Goal: Task Accomplishment & Management: Complete application form

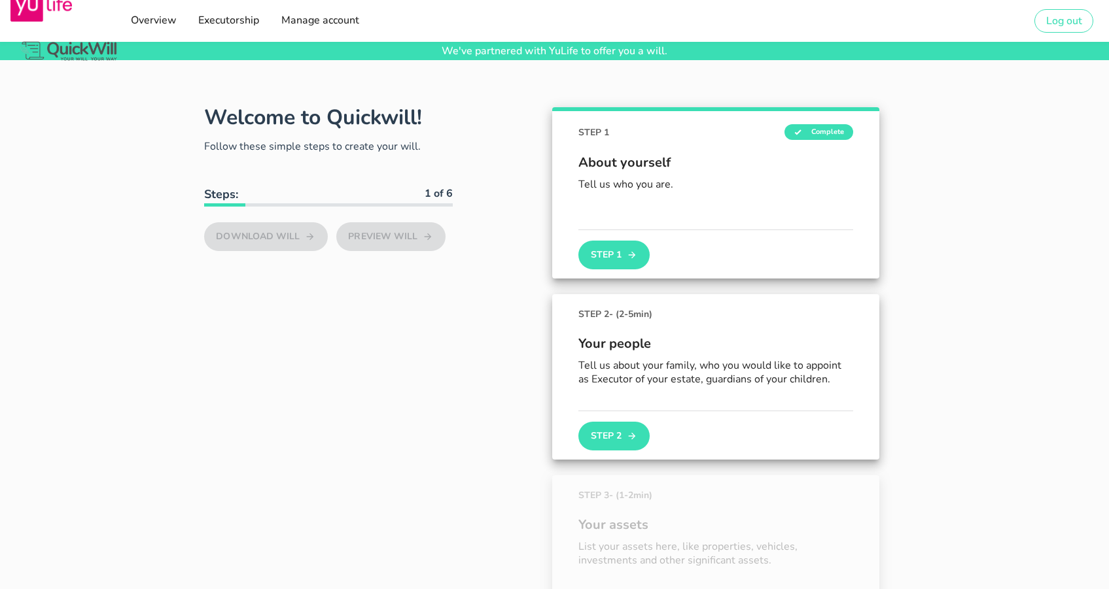
type input "[EMAIL_ADDRESS][PERSON_NAME][DOMAIN_NAME]"
click at [616, 262] on button "Step 1" at bounding box center [613, 255] width 71 height 29
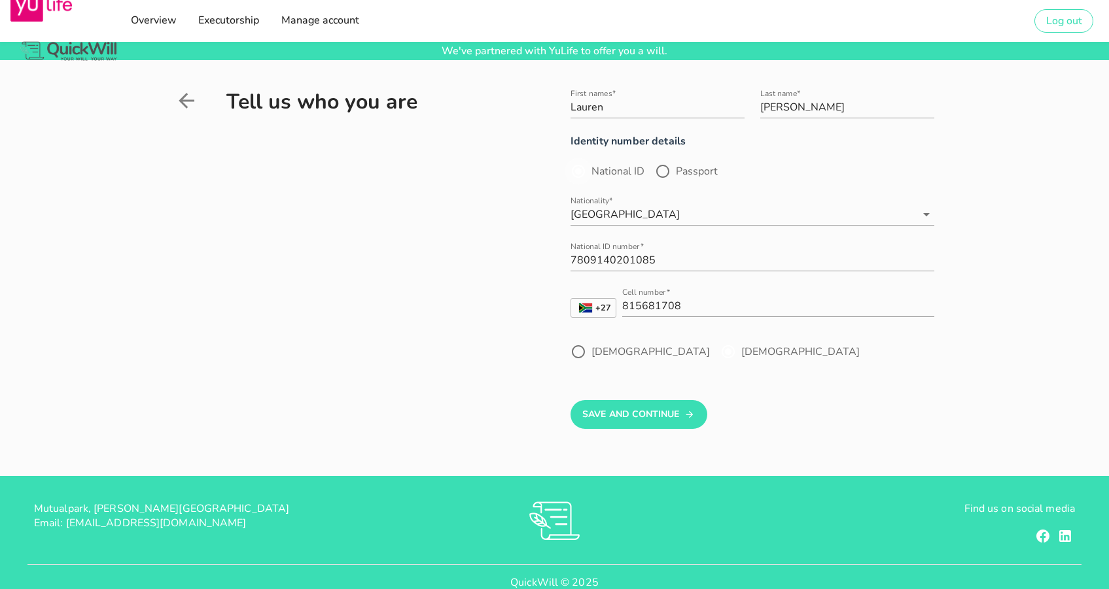
click at [580, 170] on div at bounding box center [578, 171] width 22 height 22
click at [572, 173] on div at bounding box center [578, 171] width 22 height 22
click at [576, 171] on div at bounding box center [578, 171] width 22 height 22
click at [586, 169] on div at bounding box center [578, 171] width 22 height 22
click at [614, 420] on button "Save And Continue" at bounding box center [639, 414] width 137 height 29
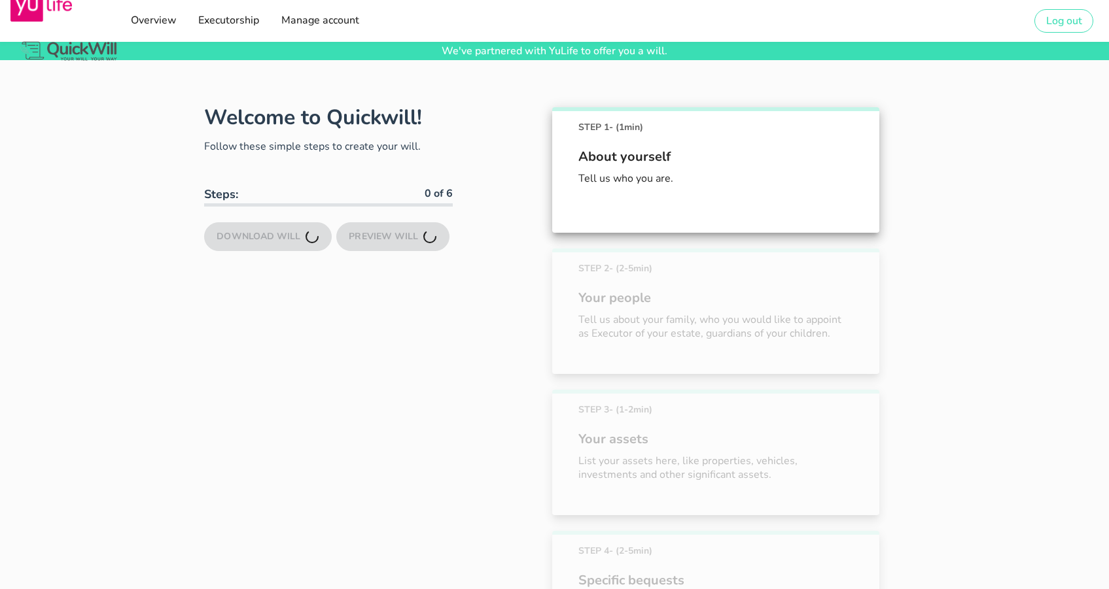
scroll to position [91, 0]
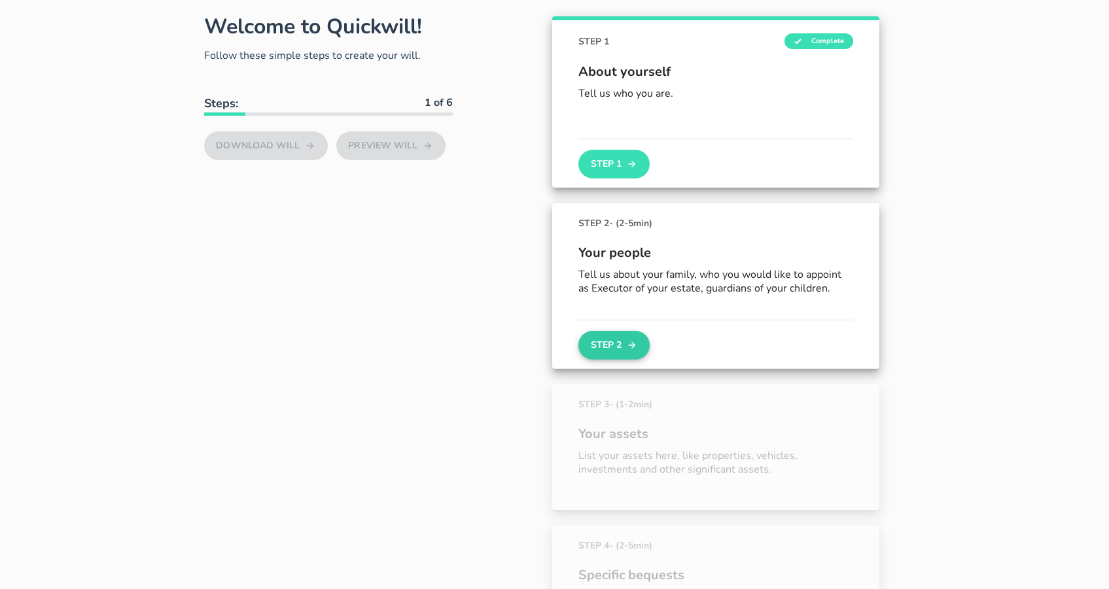
click at [610, 345] on button "Step 2" at bounding box center [613, 345] width 71 height 29
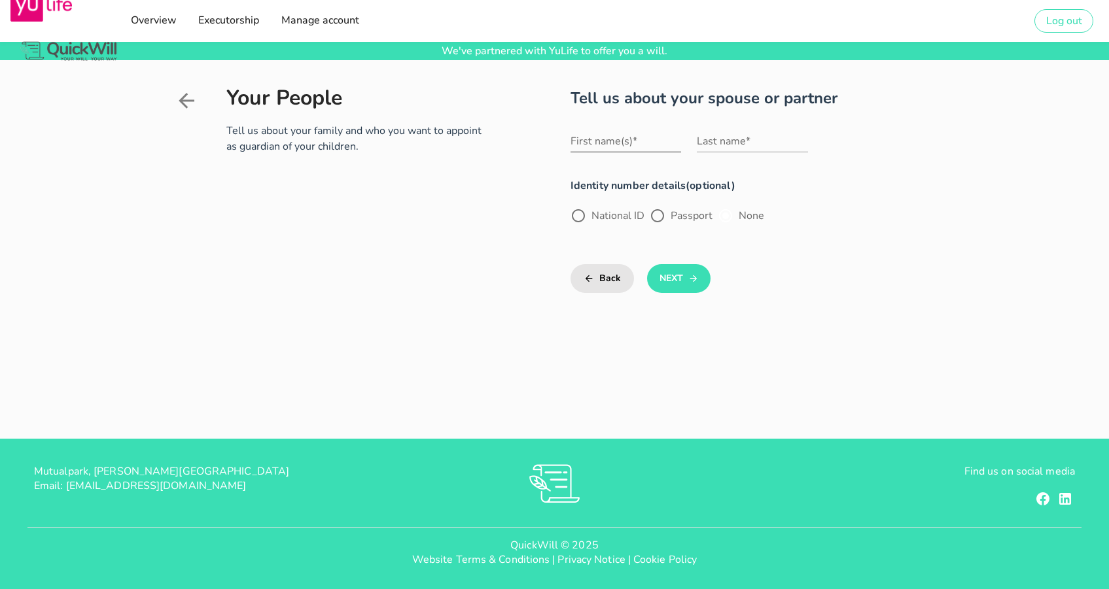
click at [598, 143] on input "First name(s)*" at bounding box center [626, 141] width 111 height 21
type input "[PERSON_NAME]"
click at [578, 212] on div at bounding box center [578, 216] width 22 height 22
radio input "true"
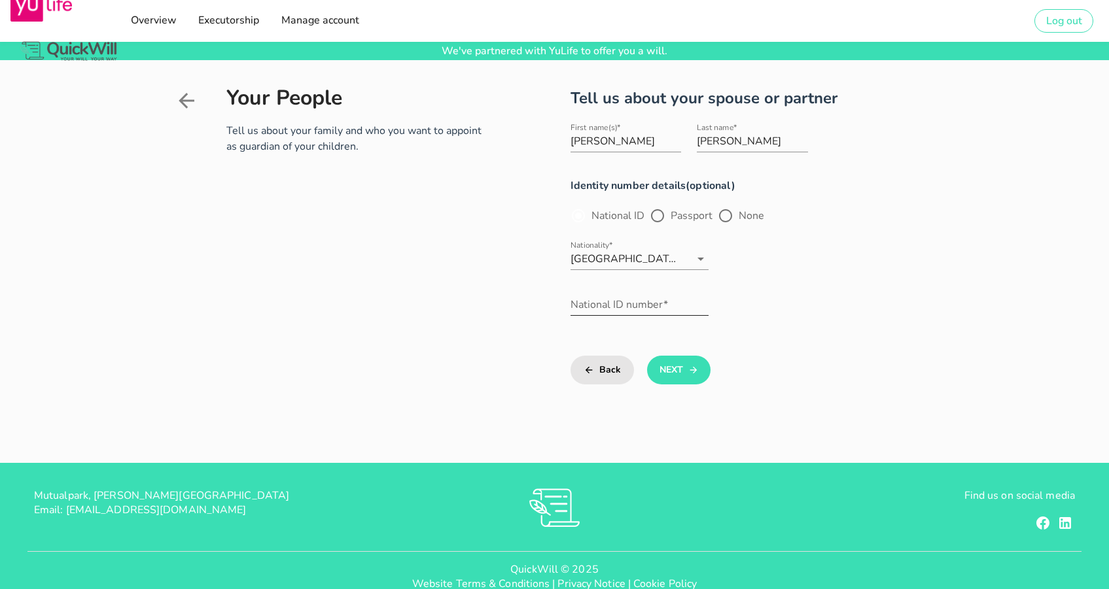
click at [610, 304] on input "National ID number*" at bounding box center [640, 304] width 139 height 21
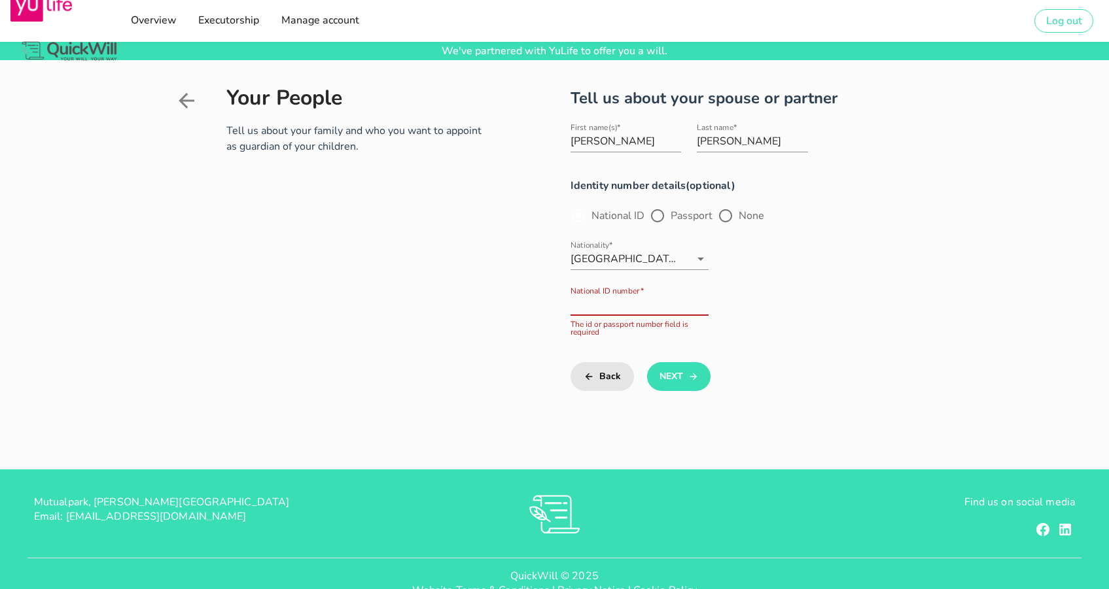
paste input "7210305070086"
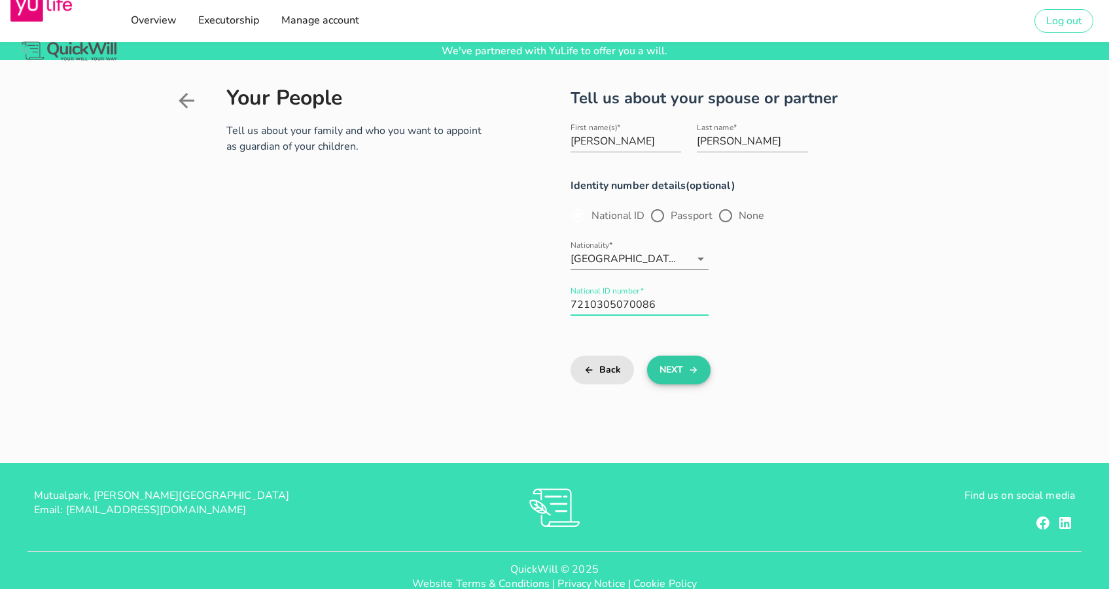
type input "7210305070086"
click at [675, 374] on button "Next" at bounding box center [678, 370] width 63 height 29
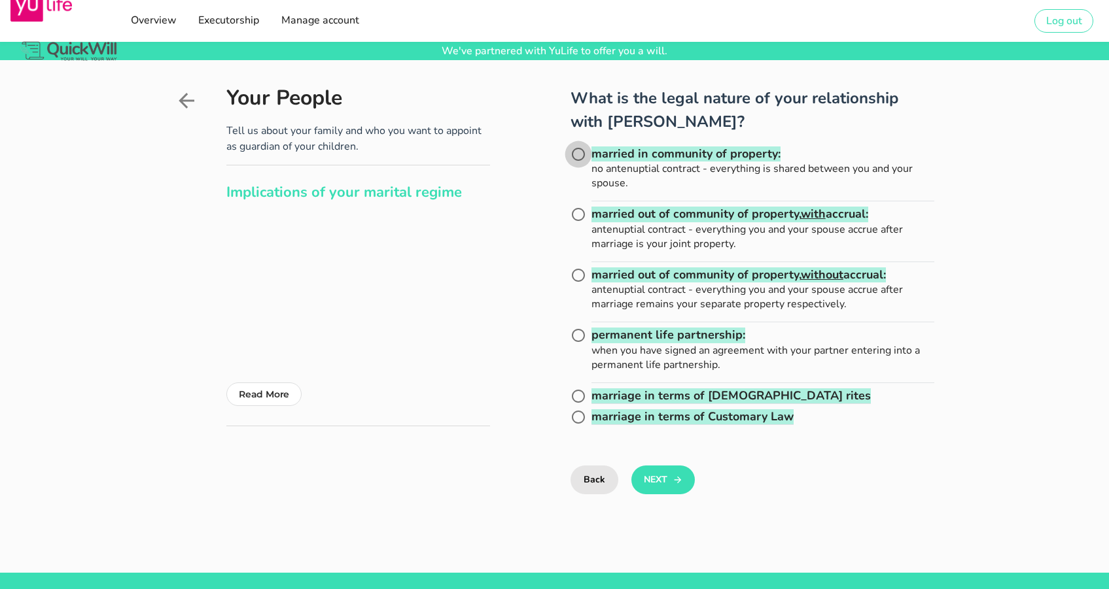
click at [585, 154] on div at bounding box center [578, 154] width 22 height 22
radio input "true"
click at [662, 480] on button "Next" at bounding box center [662, 480] width 63 height 29
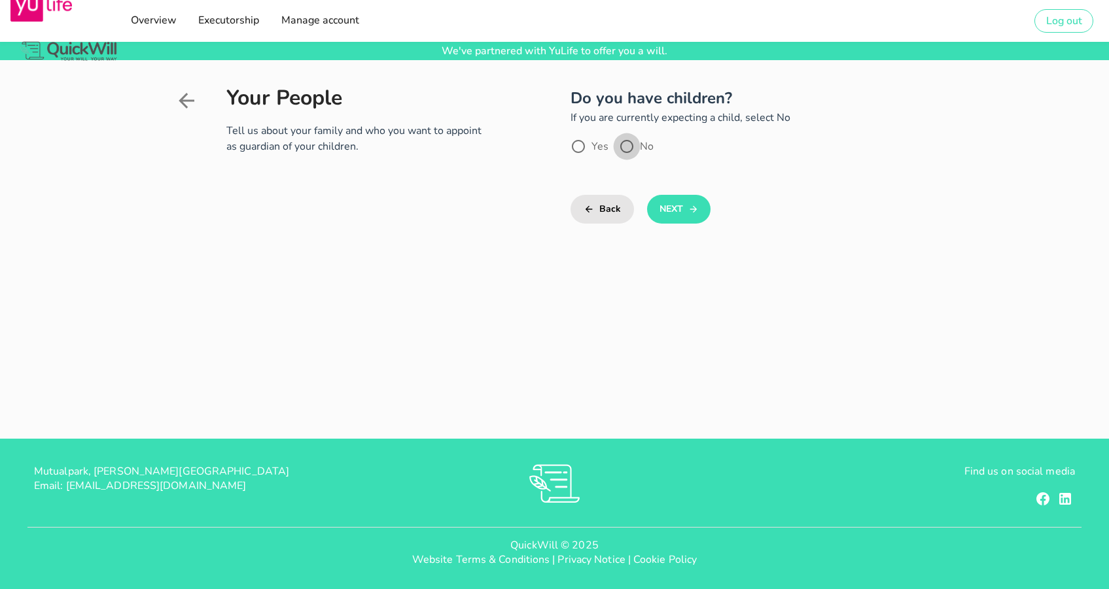
click at [623, 147] on div at bounding box center [627, 146] width 22 height 22
radio input "true"
click at [677, 212] on button "Next" at bounding box center [678, 209] width 63 height 29
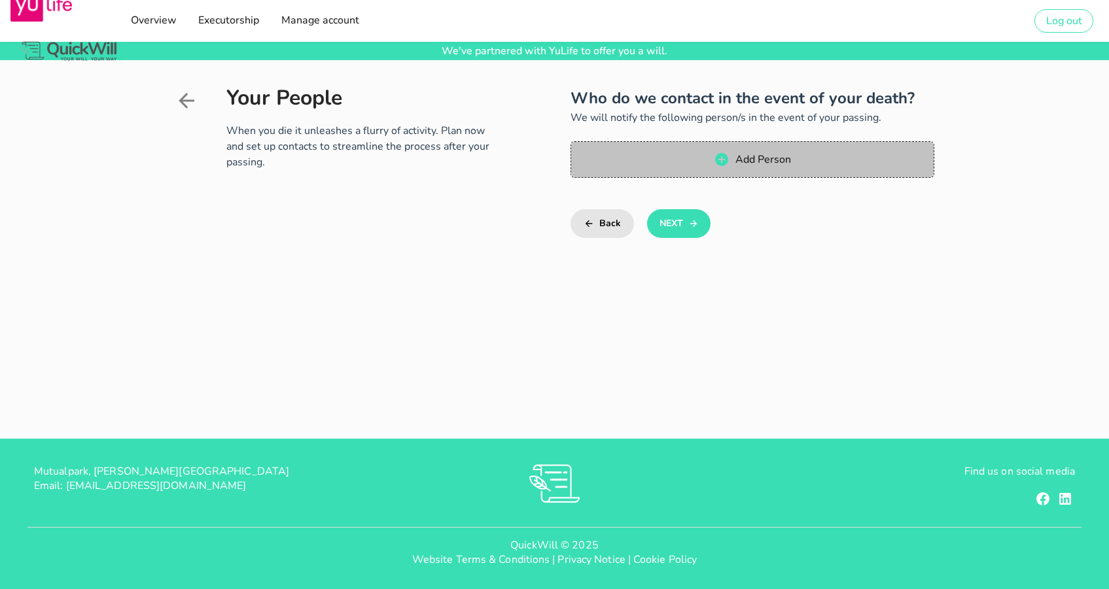
click at [740, 161] on span "Add Person" at bounding box center [763, 159] width 56 height 14
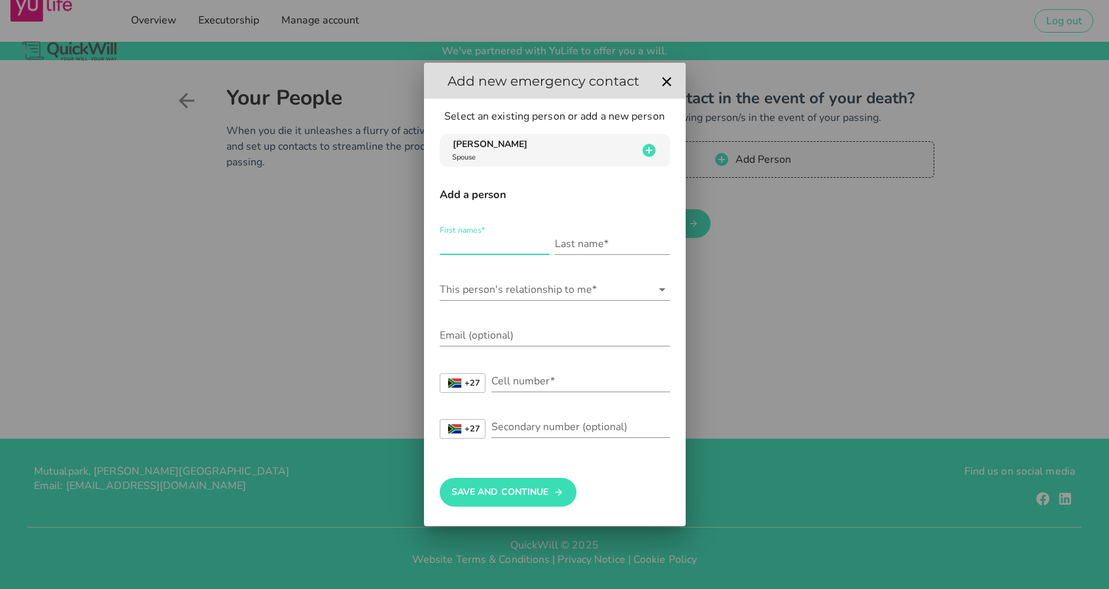
click at [499, 240] on input "First names*" at bounding box center [495, 244] width 110 height 21
type input "[PERSON_NAME]"
click at [488, 289] on input "This person's relationship to me*" at bounding box center [546, 289] width 212 height 21
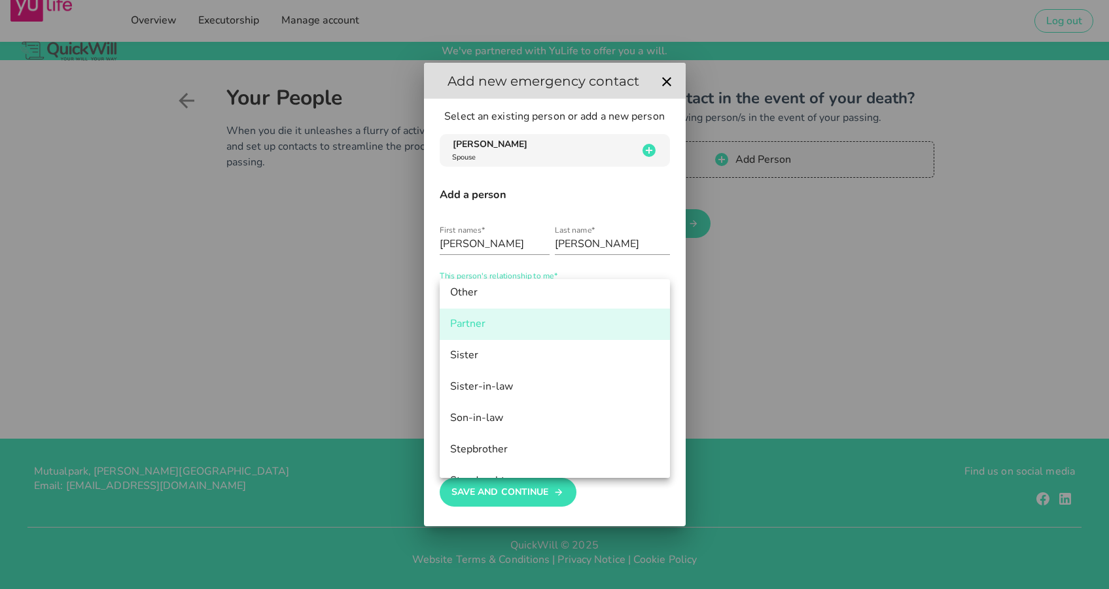
scroll to position [696, 0]
click at [473, 328] on div "Partner" at bounding box center [554, 326] width 209 height 12
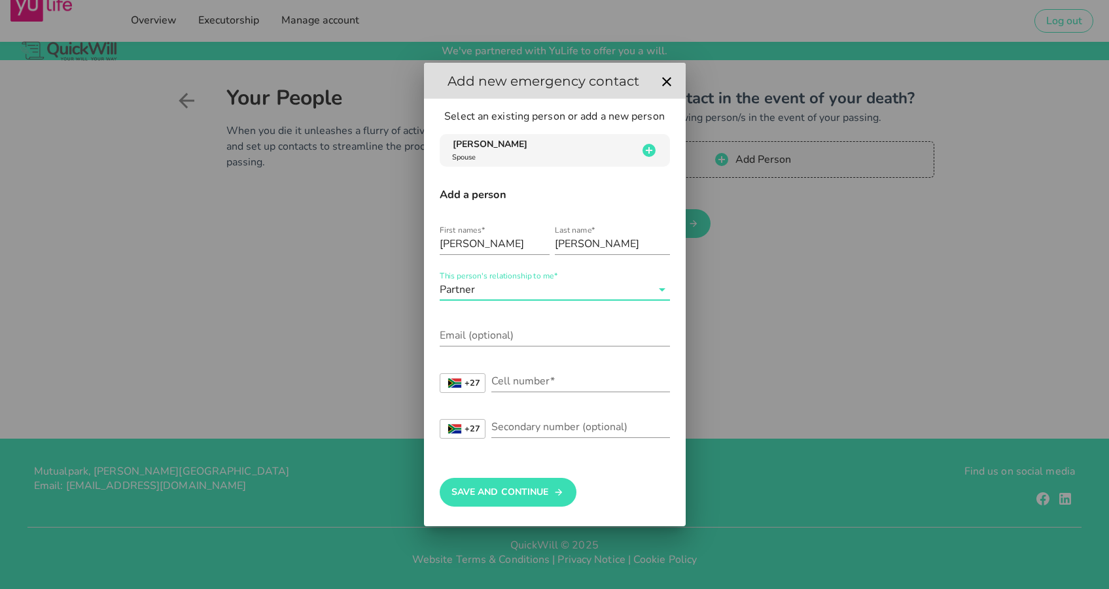
click at [482, 292] on input "This person's relationship to me*" at bounding box center [565, 289] width 174 height 21
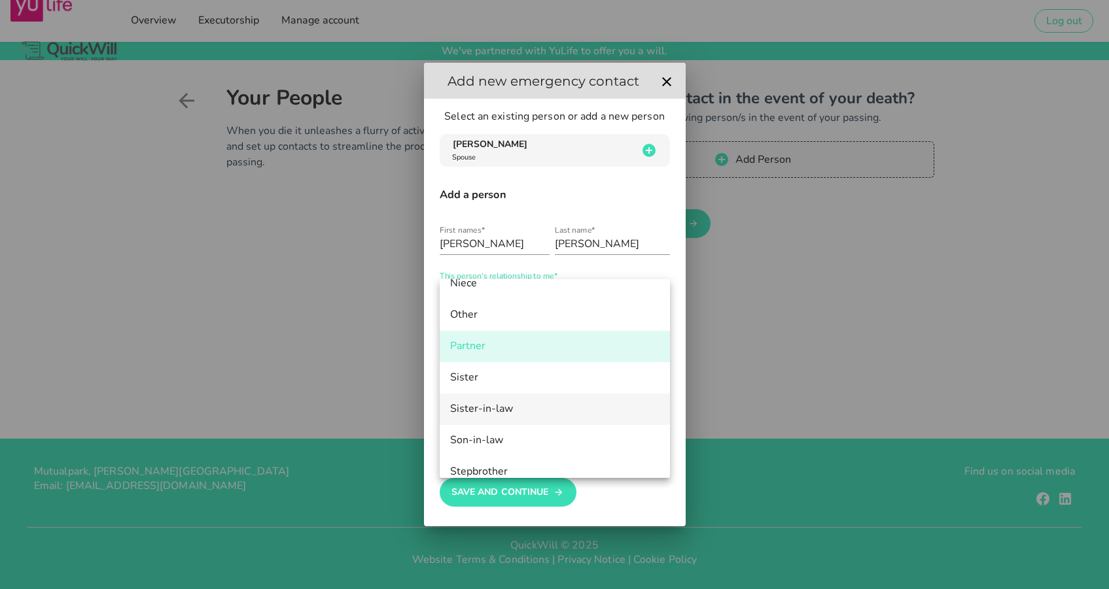
scroll to position [608, 0]
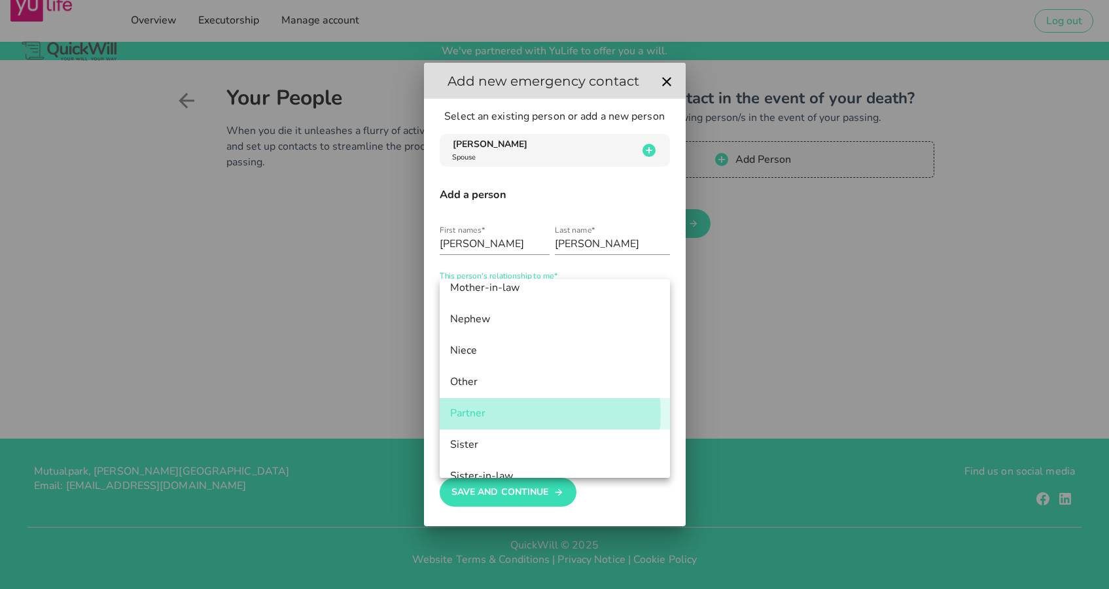
click at [470, 409] on div "Partner" at bounding box center [554, 414] width 209 height 12
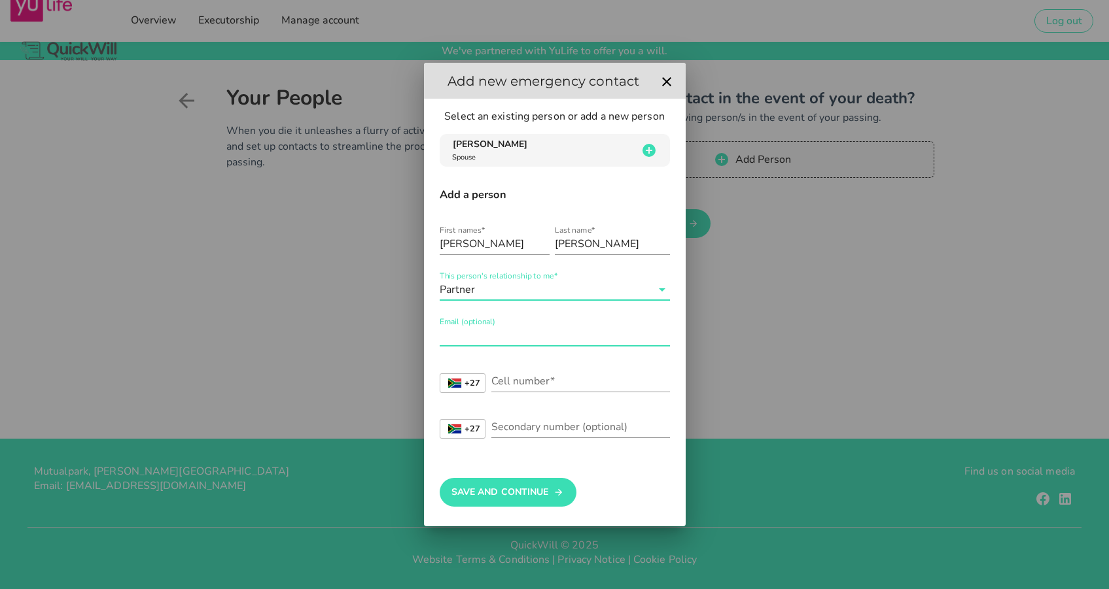
click at [478, 336] on input "Email (optional)" at bounding box center [555, 335] width 230 height 21
type input "[EMAIL_ADDRESS][DOMAIN_NAME]"
click at [531, 386] on input "Cell number*" at bounding box center [580, 381] width 179 height 21
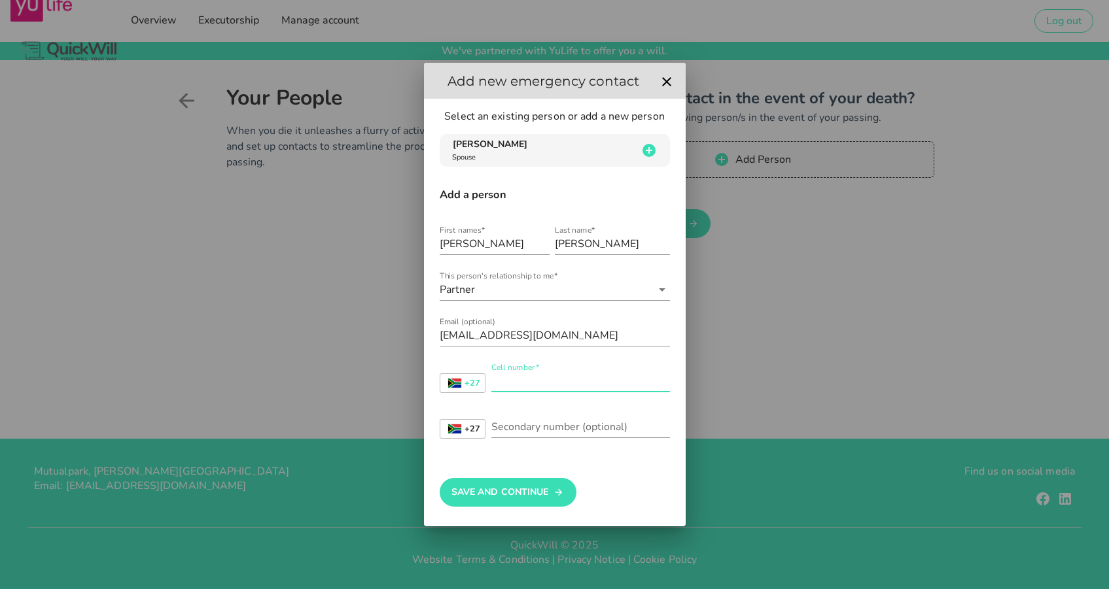
paste input "27 81 834 0577"
drag, startPoint x: 506, startPoint y: 380, endPoint x: 482, endPoint y: 381, distance: 24.2
click at [482, 381] on div "+27 [GEOGRAPHIC_DATA] +27 [GEOGRAPHIC_DATA] +44 [GEOGRAPHIC_DATA] (‫[GEOGRAPHIC…" at bounding box center [555, 384] width 230 height 43
type input "081 834 0577"
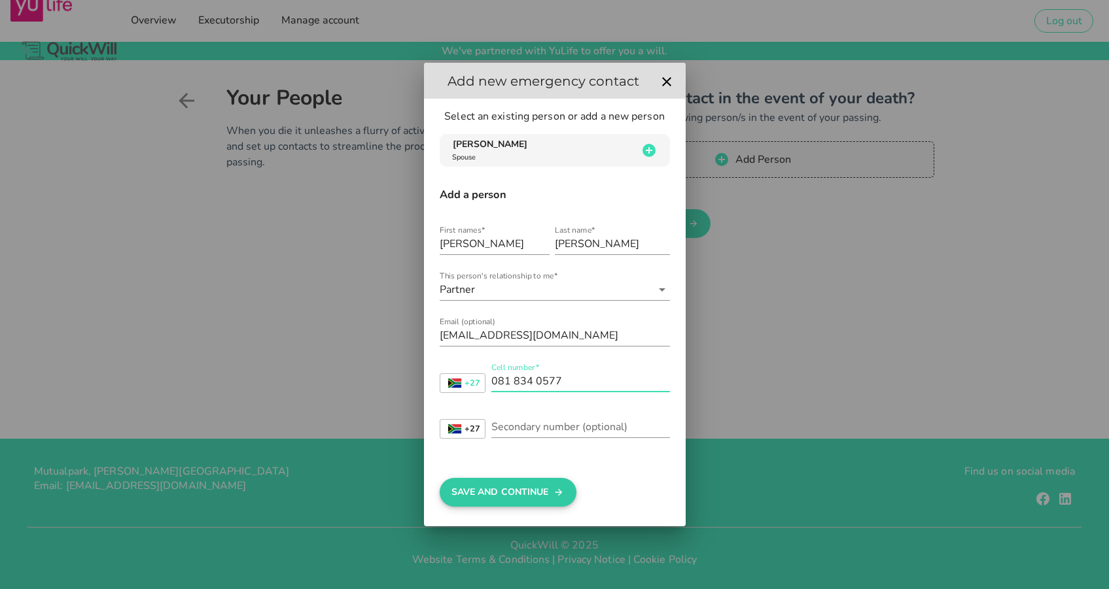
click at [518, 500] on button "Save And Continue" at bounding box center [508, 492] width 137 height 29
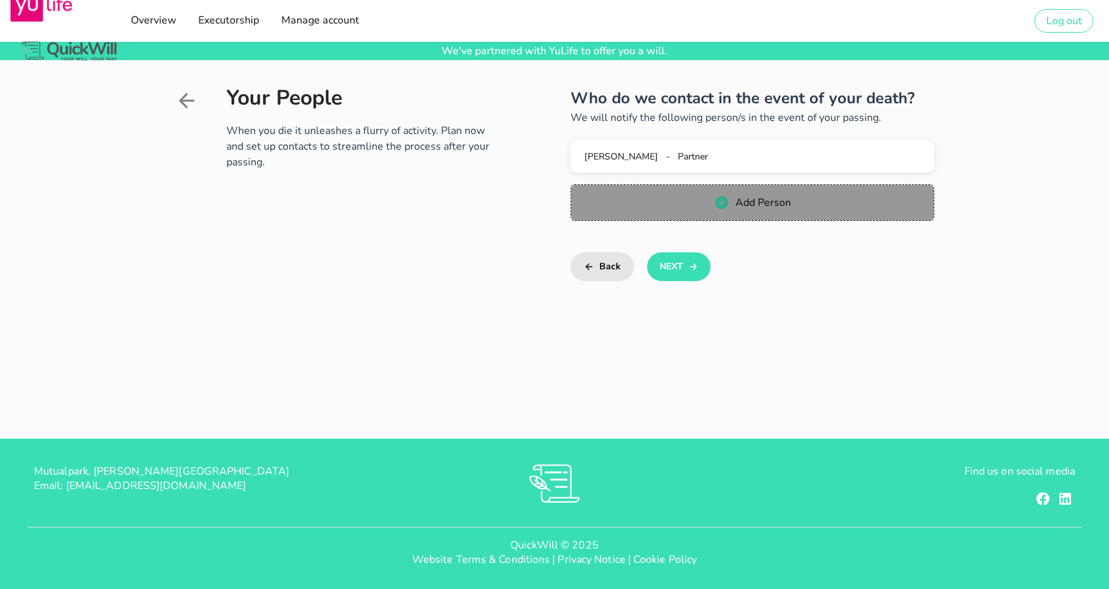
click at [758, 204] on span "Add Person" at bounding box center [763, 203] width 56 height 14
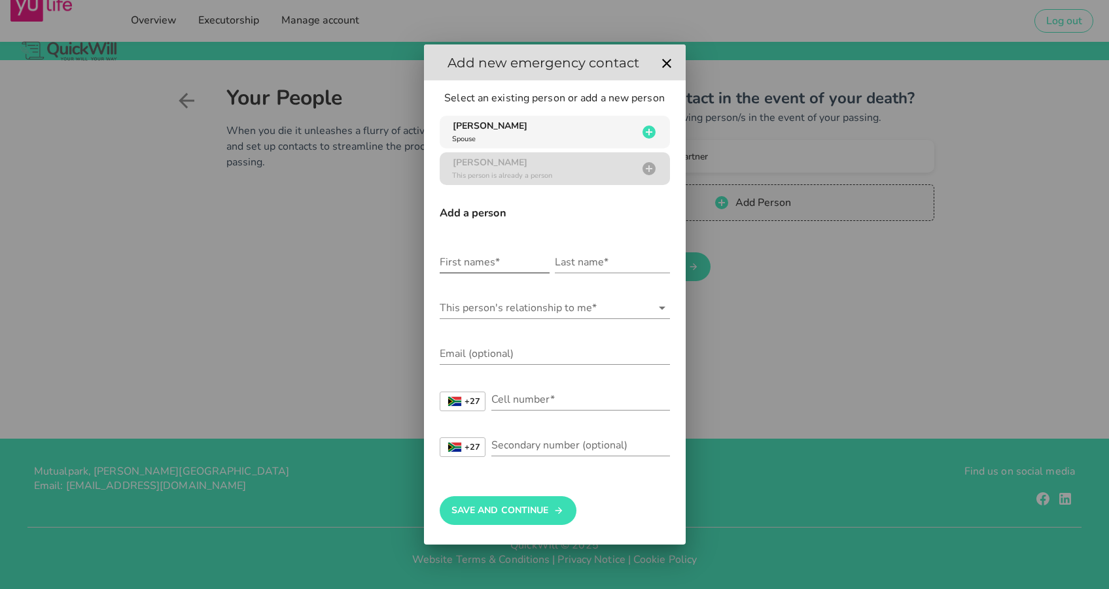
click at [504, 265] on input "First names*" at bounding box center [495, 262] width 110 height 21
type input "[PERSON_NAME]"
click at [491, 305] on input "This person's relationship to me*" at bounding box center [546, 308] width 212 height 21
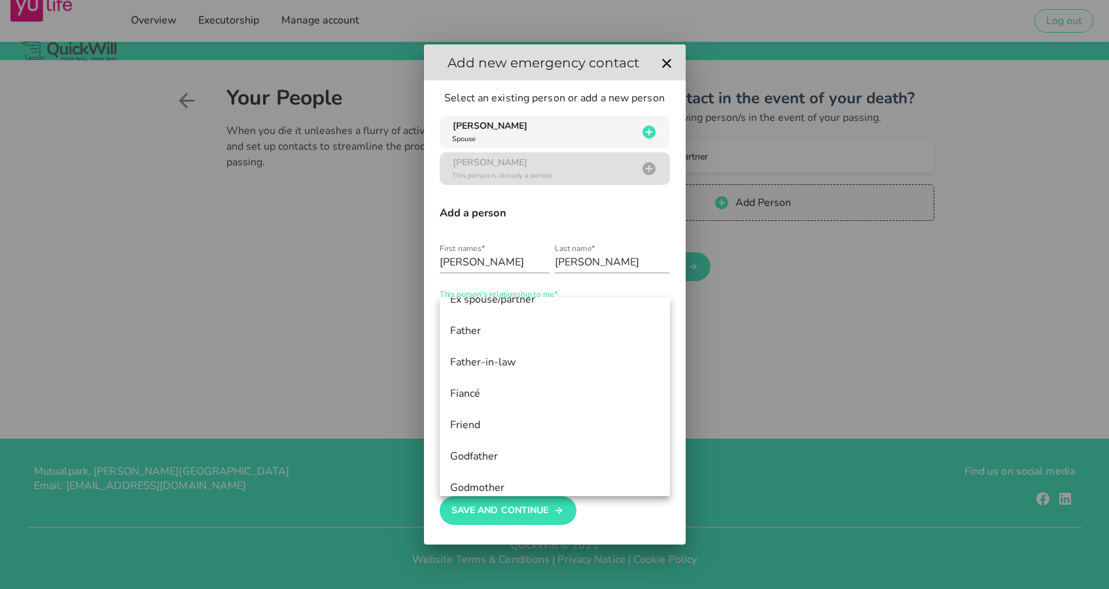
scroll to position [434, 0]
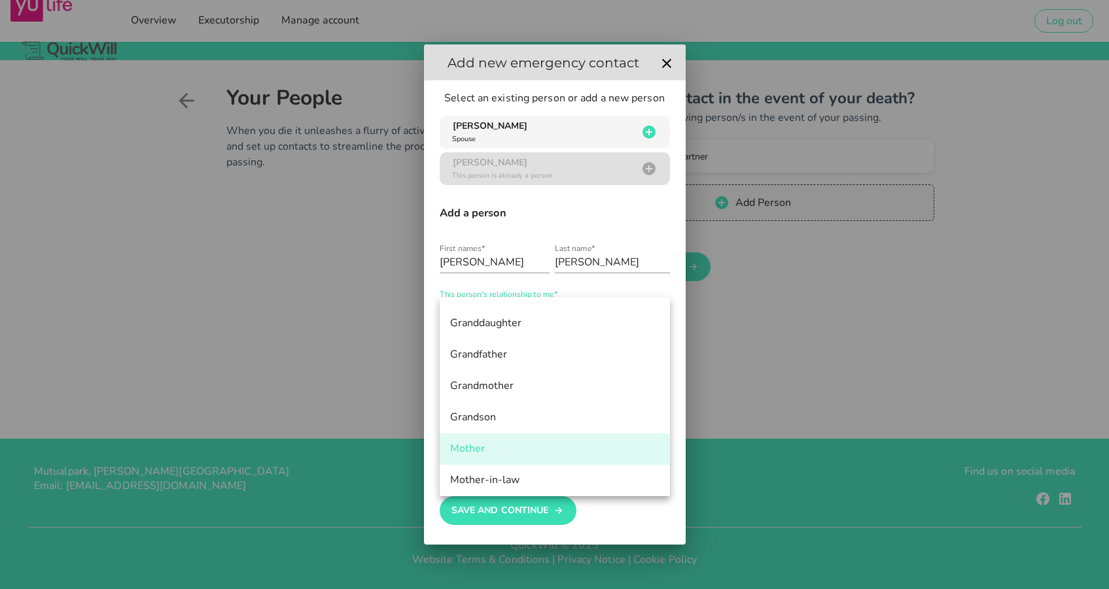
click at [467, 451] on div "Mother" at bounding box center [554, 449] width 209 height 12
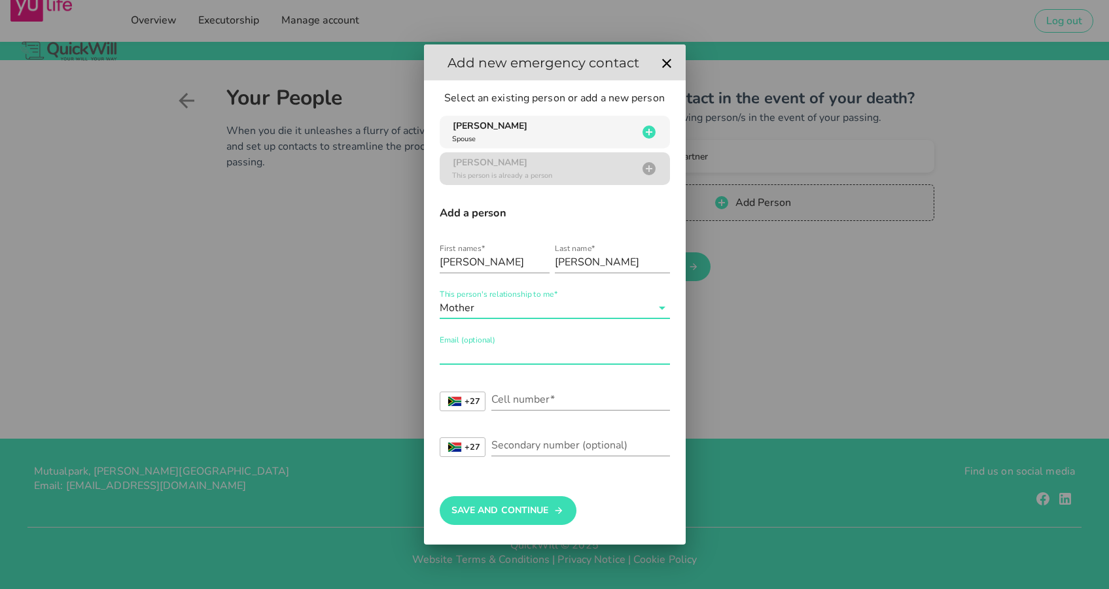
click at [481, 359] on input "Email (optional)" at bounding box center [555, 353] width 230 height 21
paste input "[EMAIL_ADDRESS][DOMAIN_NAME]"
type input "[EMAIL_ADDRESS][DOMAIN_NAME]"
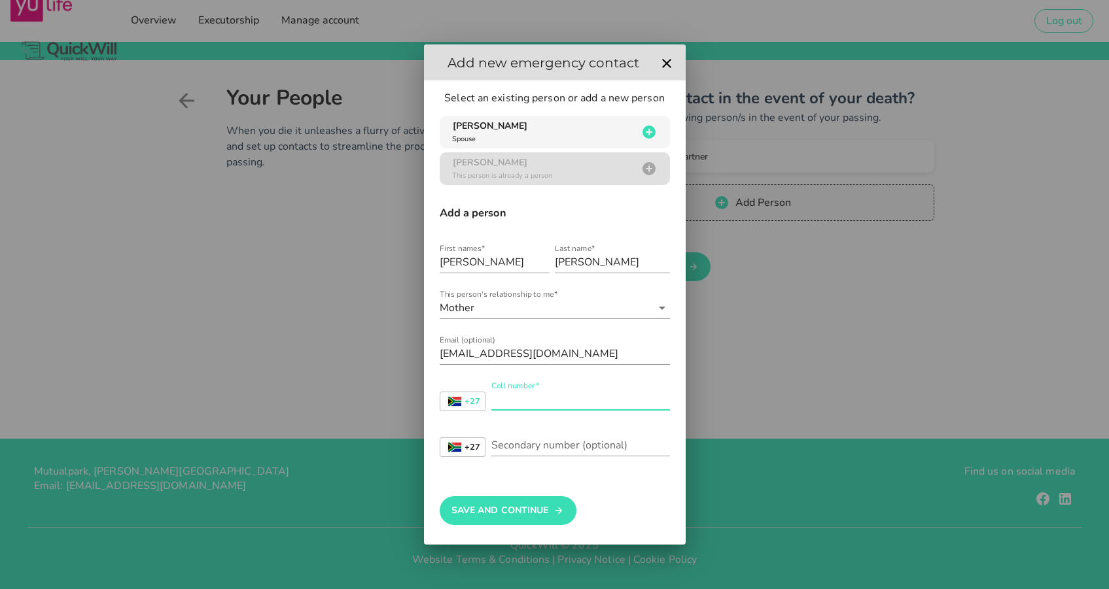
click at [565, 396] on input "Cell number*" at bounding box center [580, 399] width 179 height 21
paste input "72 399 8301"
click at [491, 399] on input "72 399 8301" at bounding box center [580, 399] width 179 height 21
type input "072 399 8301"
click at [500, 512] on button "Save And Continue" at bounding box center [508, 511] width 137 height 29
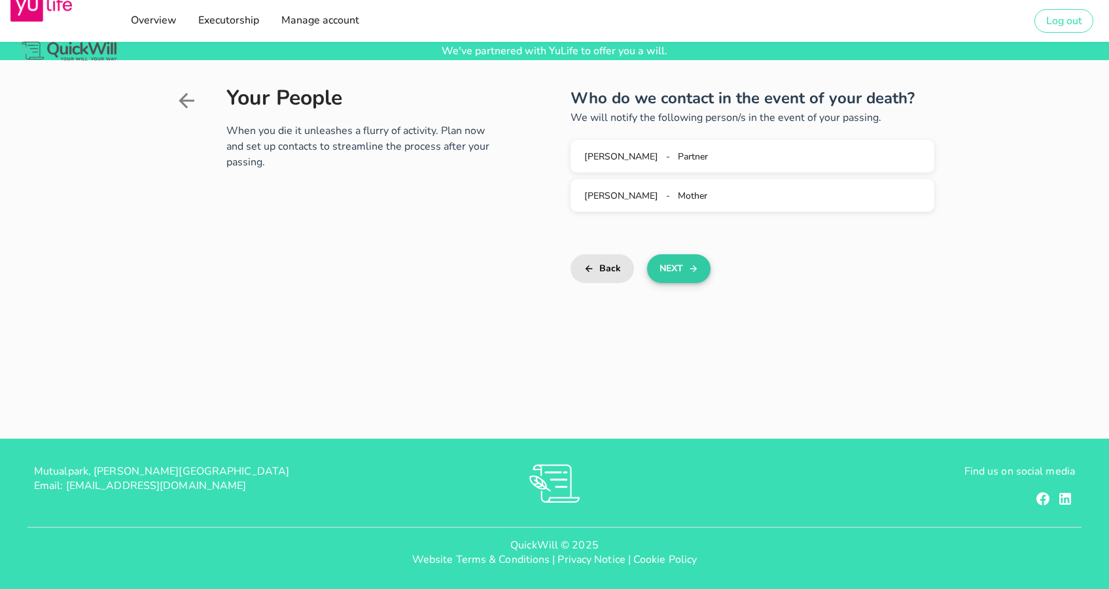
click at [673, 269] on button "Next" at bounding box center [678, 269] width 63 height 29
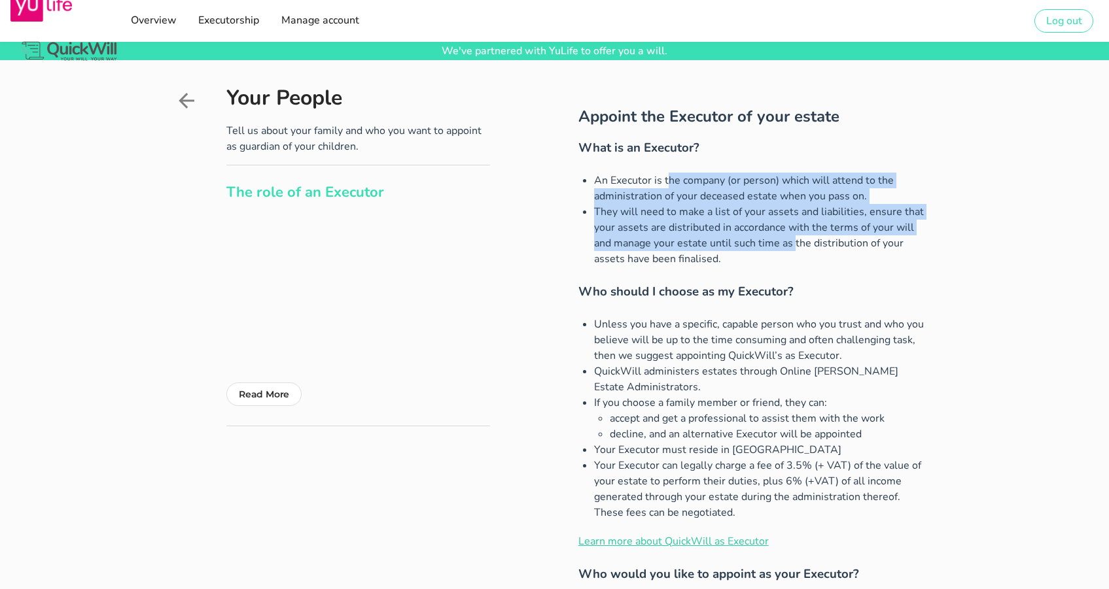
drag, startPoint x: 623, startPoint y: 182, endPoint x: 746, endPoint y: 250, distance: 141.1
click at [746, 250] on ul "An Executor is the company (or person) which will attend to the administration …" at bounding box center [752, 220] width 348 height 94
click at [745, 249] on li "They will need to make a list of your assets and liabilities, ensure that your …" at bounding box center [760, 235] width 332 height 63
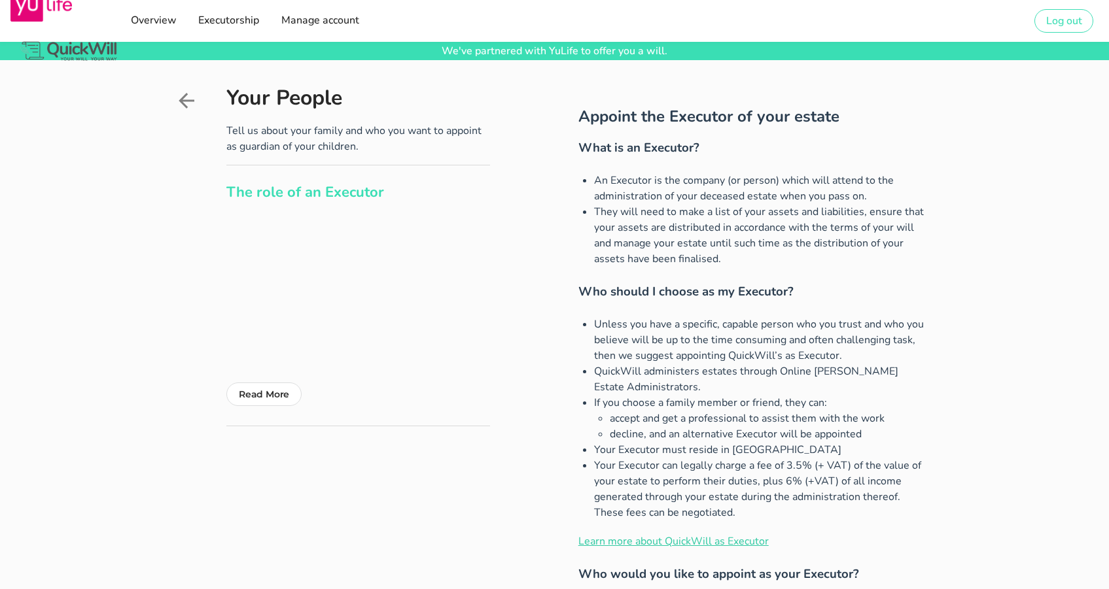
drag, startPoint x: 716, startPoint y: 245, endPoint x: 645, endPoint y: 190, distance: 90.0
click at [645, 190] on ul "An Executor is the company (or person) which will attend to the administration …" at bounding box center [752, 220] width 348 height 94
click at [645, 190] on li "An Executor is the company (or person) which will attend to the administration …" at bounding box center [760, 188] width 332 height 31
drag, startPoint x: 644, startPoint y: 185, endPoint x: 751, endPoint y: 262, distance: 131.3
click at [751, 262] on ul "An Executor is the company (or person) which will attend to the administration …" at bounding box center [752, 220] width 348 height 94
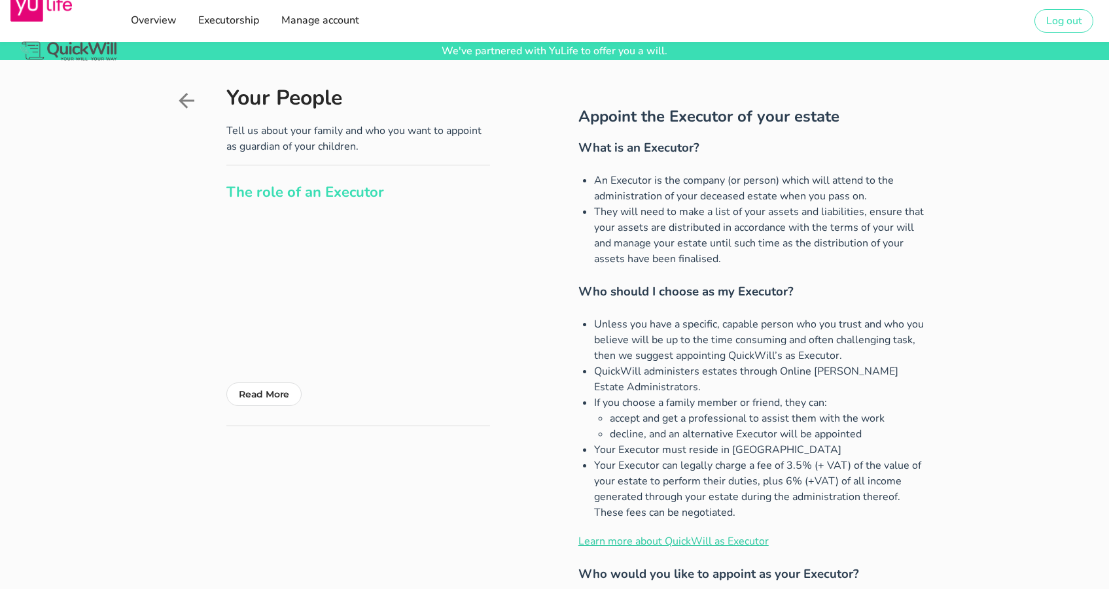
click at [750, 261] on li "They will need to make a list of your assets and liabilities, ensure that your …" at bounding box center [760, 235] width 332 height 63
drag, startPoint x: 704, startPoint y: 247, endPoint x: 626, endPoint y: 179, distance: 103.4
click at [625, 171] on div "Appoint the Executor of your estate What is an Executor? An Executor is the com…" at bounding box center [752, 484] width 348 height 781
click at [630, 191] on li "An Executor is the company (or person) which will attend to the administration …" at bounding box center [760, 188] width 332 height 31
drag, startPoint x: 667, startPoint y: 207, endPoint x: 744, endPoint y: 264, distance: 95.0
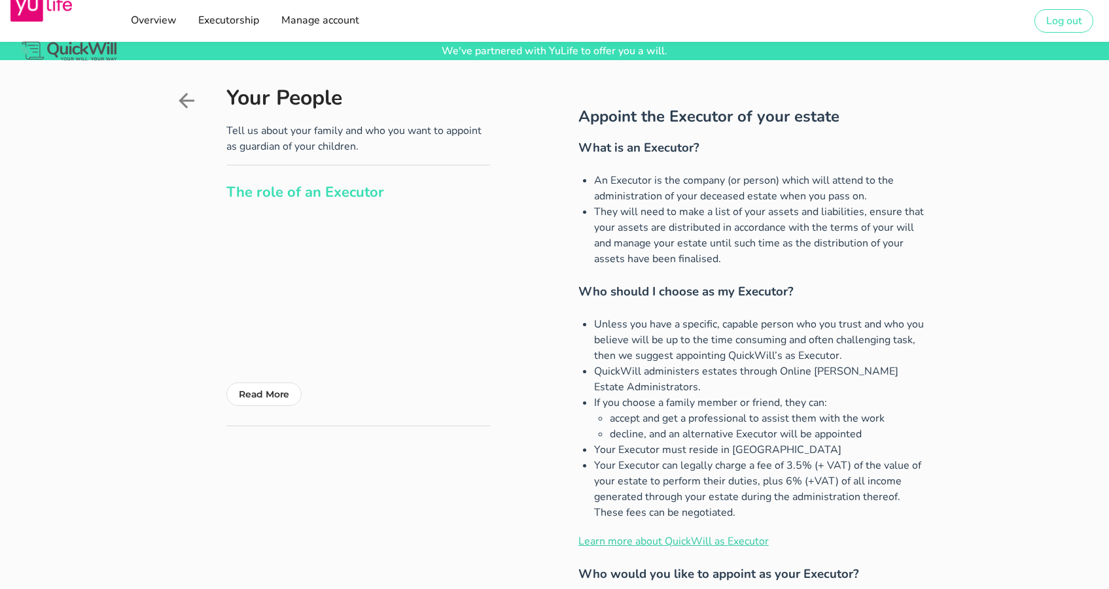
click at [744, 264] on ul "An Executor is the company (or person) which will attend to the administration …" at bounding box center [752, 220] width 348 height 94
click at [744, 264] on li "They will need to make a list of your assets and liabilities, ensure that your …" at bounding box center [760, 235] width 332 height 63
drag, startPoint x: 694, startPoint y: 230, endPoint x: 642, endPoint y: 188, distance: 66.4
click at [642, 188] on ul "An Executor is the company (or person) which will attend to the administration …" at bounding box center [752, 220] width 348 height 94
click at [643, 192] on li "An Executor is the company (or person) which will attend to the administration …" at bounding box center [760, 188] width 332 height 31
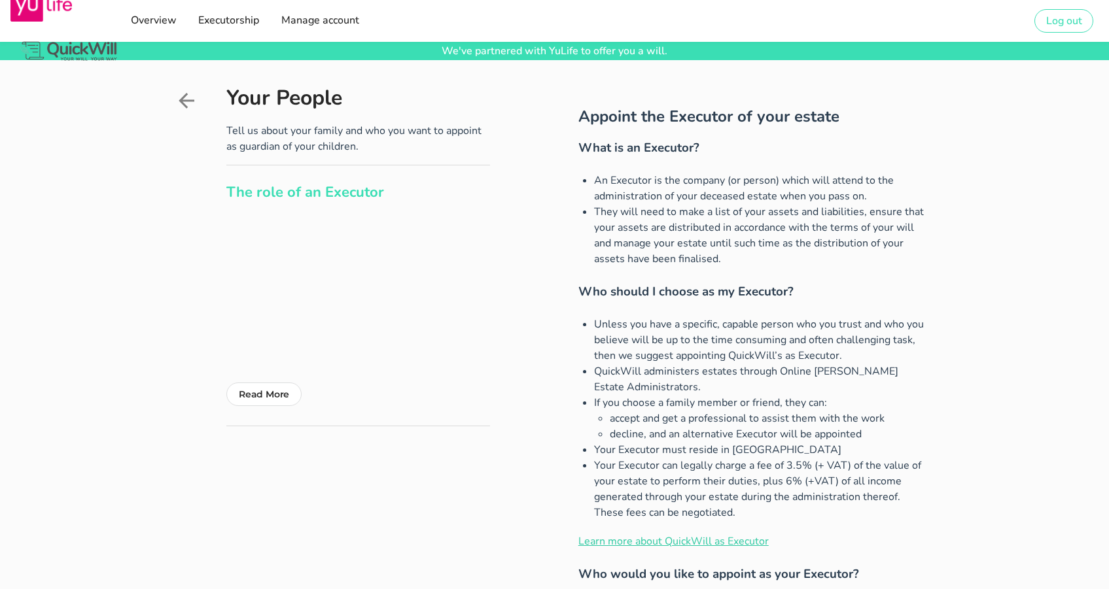
drag, startPoint x: 658, startPoint y: 208, endPoint x: 733, endPoint y: 259, distance: 90.9
click at [733, 259] on ul "An Executor is the company (or person) which will attend to the administration …" at bounding box center [752, 220] width 348 height 94
click at [733, 259] on li "They will need to make a list of your assets and liabilities, ensure that your …" at bounding box center [760, 235] width 332 height 63
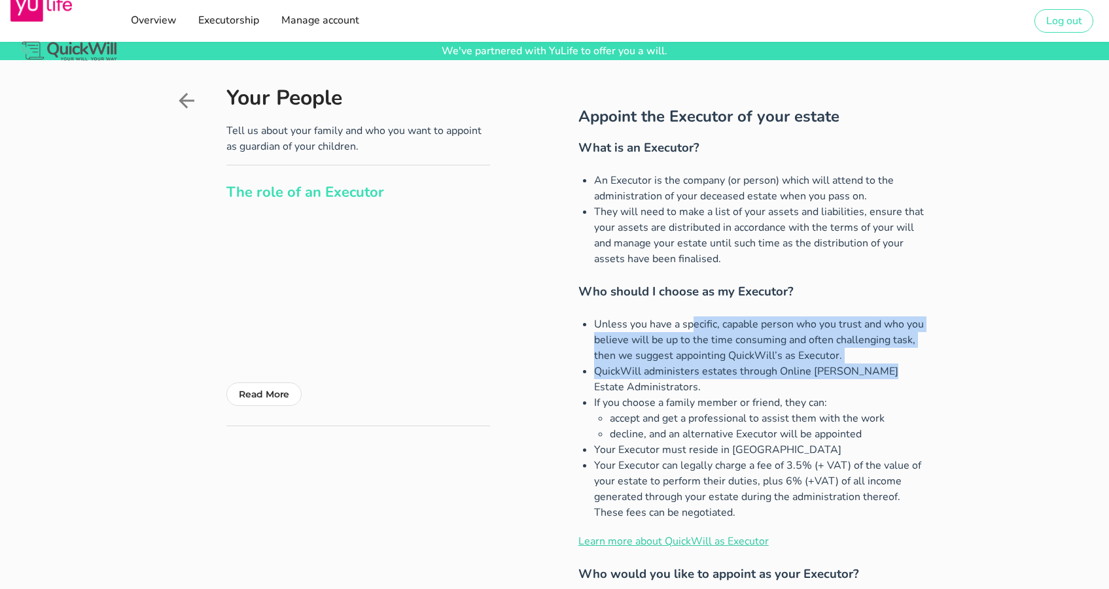
drag, startPoint x: 625, startPoint y: 325, endPoint x: 802, endPoint y: 364, distance: 181.6
click at [802, 364] on ul "Unless you have a specific, capable person who you trust and who you believe wi…" at bounding box center [752, 419] width 348 height 204
click at [802, 364] on li "QuickWill administers estates through Online [PERSON_NAME] Estate Administrator…" at bounding box center [760, 379] width 332 height 31
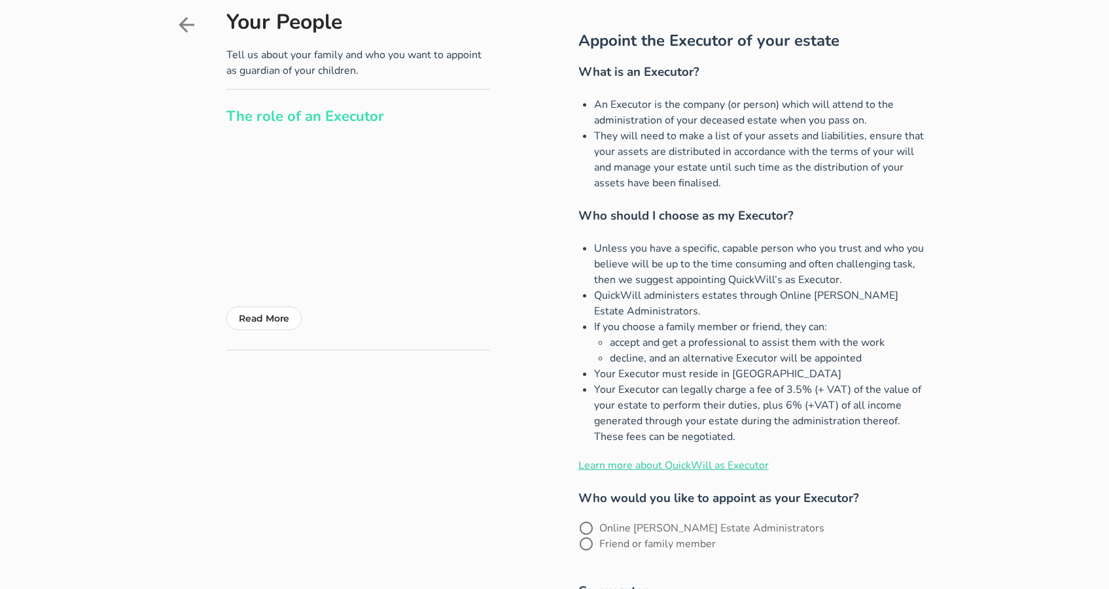
scroll to position [82, 0]
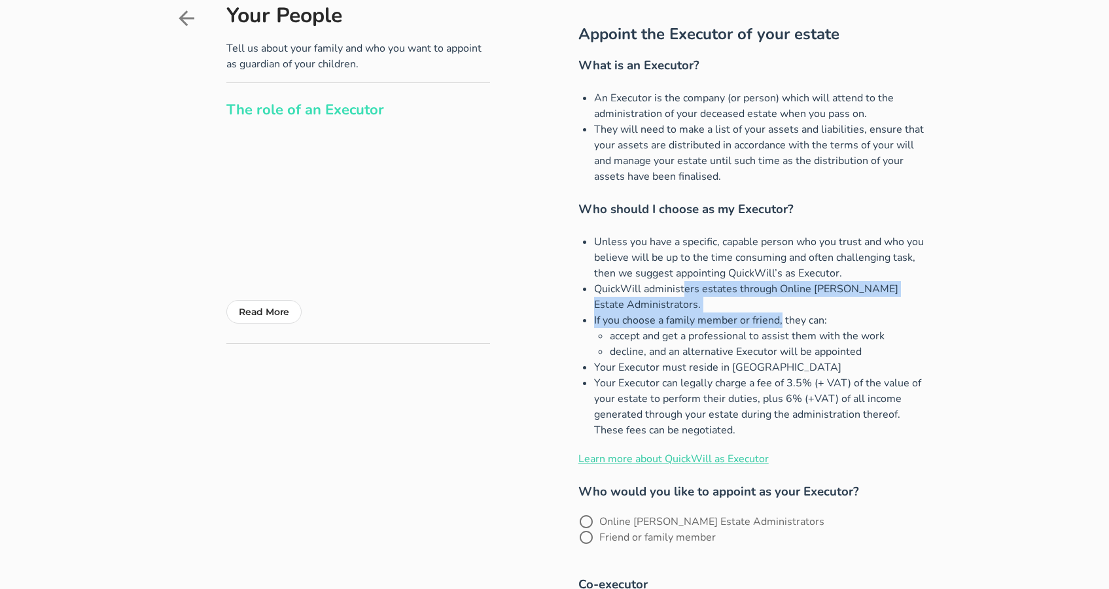
drag, startPoint x: 612, startPoint y: 292, endPoint x: 710, endPoint y: 319, distance: 100.9
click at [710, 319] on ul "Unless you have a specific, capable person who you trust and who you believe wi…" at bounding box center [752, 336] width 348 height 204
click at [707, 314] on li "If you choose a family member or friend, they can: accept and get a professiona…" at bounding box center [760, 336] width 332 height 47
drag, startPoint x: 625, startPoint y: 292, endPoint x: 712, endPoint y: 311, distance: 89.7
click at [712, 311] on li "QuickWill administers estates through Online [PERSON_NAME] Estate Administrator…" at bounding box center [760, 296] width 332 height 31
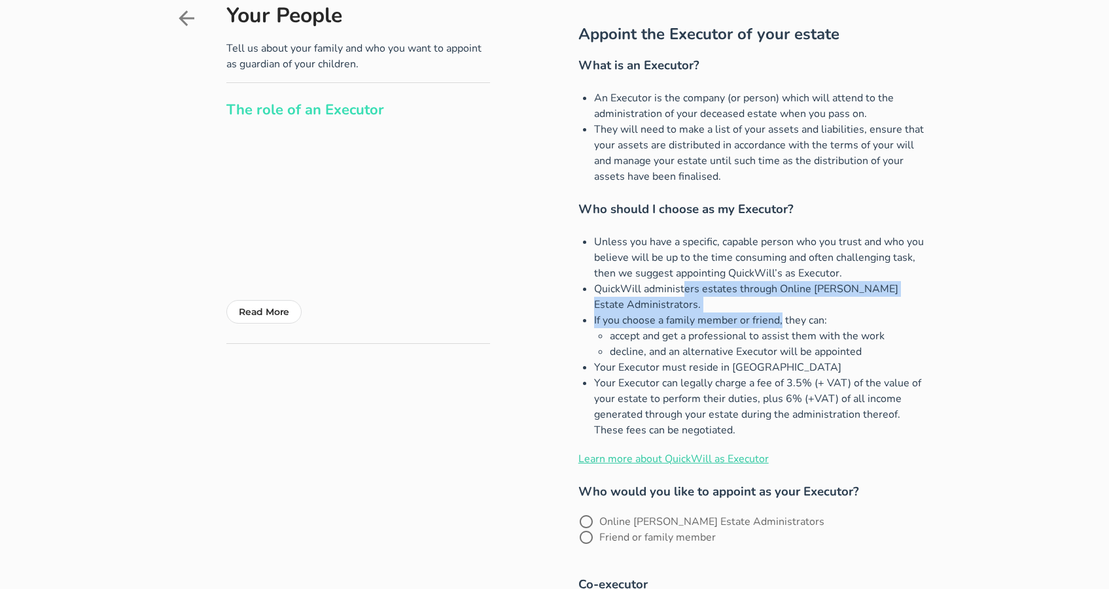
click at [712, 311] on li "QuickWill administers estates through Online [PERSON_NAME] Estate Administrator…" at bounding box center [760, 296] width 332 height 31
drag, startPoint x: 708, startPoint y: 307, endPoint x: 606, endPoint y: 260, distance: 112.7
click at [606, 260] on ul "Unless you have a specific, capable person who you trust and who you believe wi…" at bounding box center [752, 336] width 348 height 204
click at [606, 260] on li "Unless you have a specific, capable person who you trust and who you believe wi…" at bounding box center [760, 257] width 332 height 47
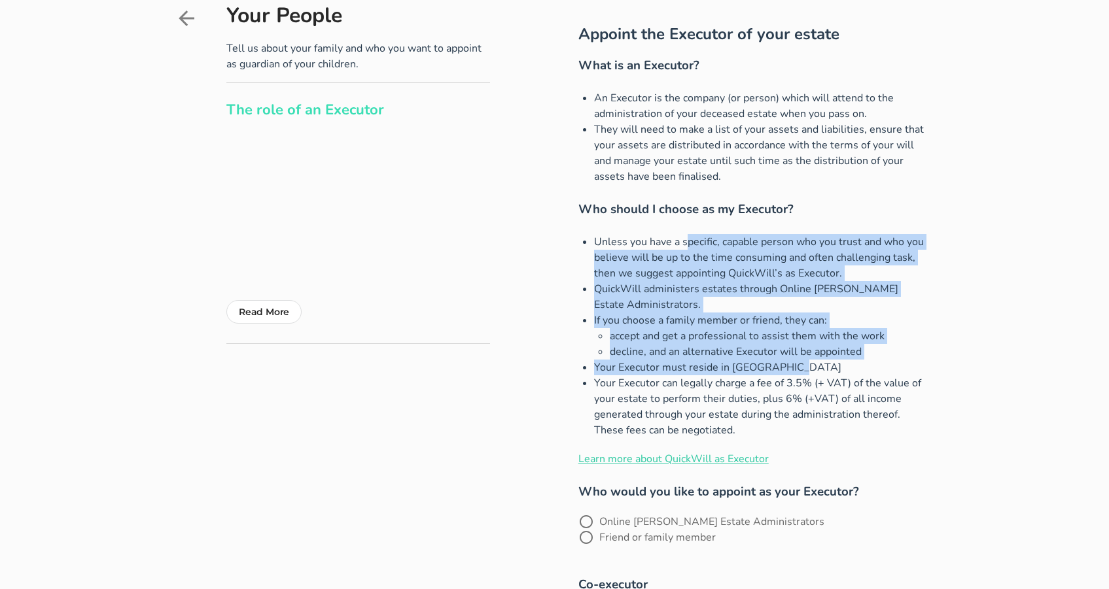
drag, startPoint x: 619, startPoint y: 249, endPoint x: 845, endPoint y: 363, distance: 253.7
click at [845, 363] on ul "Unless you have a specific, capable person who you trust and who you believe wi…" at bounding box center [752, 336] width 348 height 204
click at [845, 364] on li "Your Executor must reside in [GEOGRAPHIC_DATA]" at bounding box center [760, 368] width 332 height 16
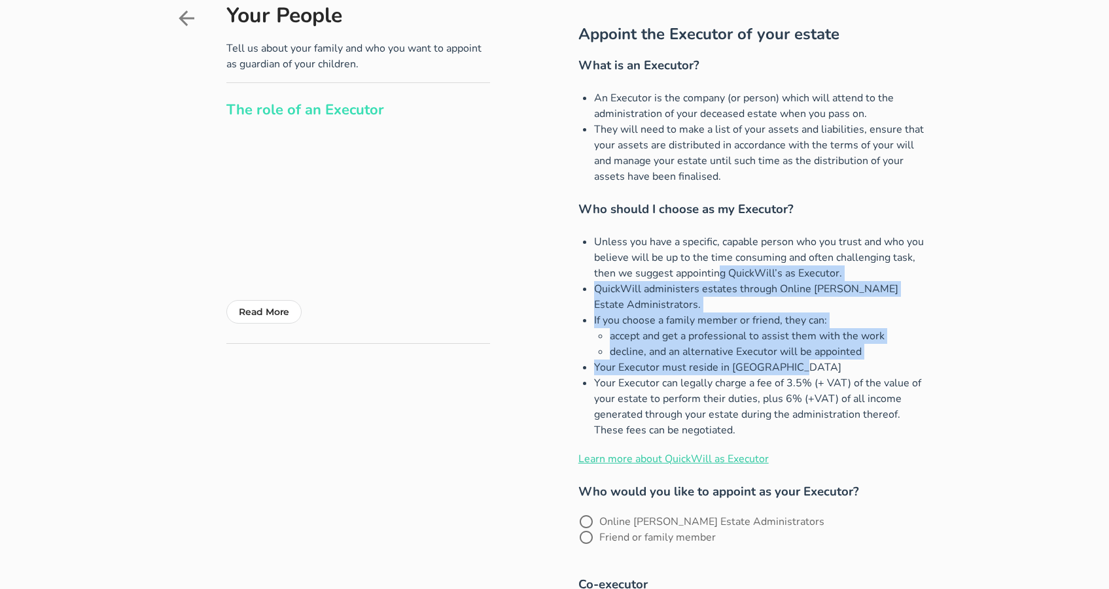
drag, startPoint x: 722, startPoint y: 350, endPoint x: 644, endPoint y: 279, distance: 105.1
click at [644, 279] on ul "Unless you have a specific, capable person who you trust and who you believe wi…" at bounding box center [752, 336] width 348 height 204
click at [644, 279] on li "Unless you have a specific, capable person who you trust and who you believe wi…" at bounding box center [760, 257] width 332 height 47
drag, startPoint x: 651, startPoint y: 275, endPoint x: 812, endPoint y: 367, distance: 185.5
click at [812, 367] on ul "Unless you have a specific, capable person who you trust and who you believe wi…" at bounding box center [752, 336] width 348 height 204
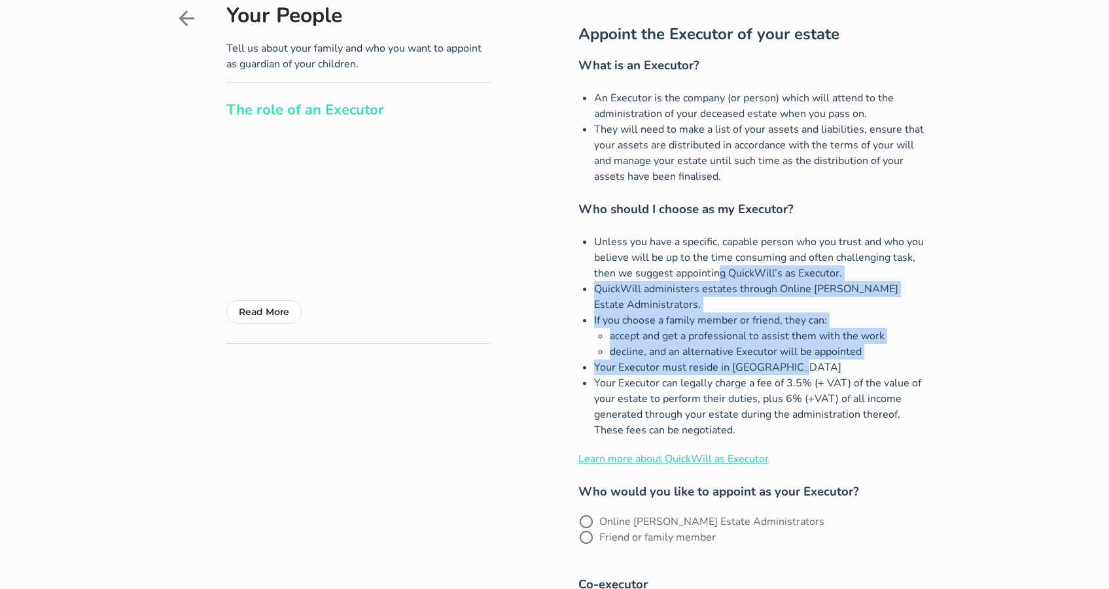
click at [811, 367] on li "Your Executor must reside in [GEOGRAPHIC_DATA]" at bounding box center [760, 368] width 332 height 16
drag, startPoint x: 794, startPoint y: 367, endPoint x: 612, endPoint y: 287, distance: 199.5
click at [612, 287] on ul "Unless you have a specific, capable person who you trust and who you believe wi…" at bounding box center [752, 336] width 348 height 204
click at [612, 287] on li "QuickWill administers estates through Online [PERSON_NAME] Estate Administrator…" at bounding box center [760, 296] width 332 height 31
drag, startPoint x: 622, startPoint y: 280, endPoint x: 801, endPoint y: 368, distance: 199.3
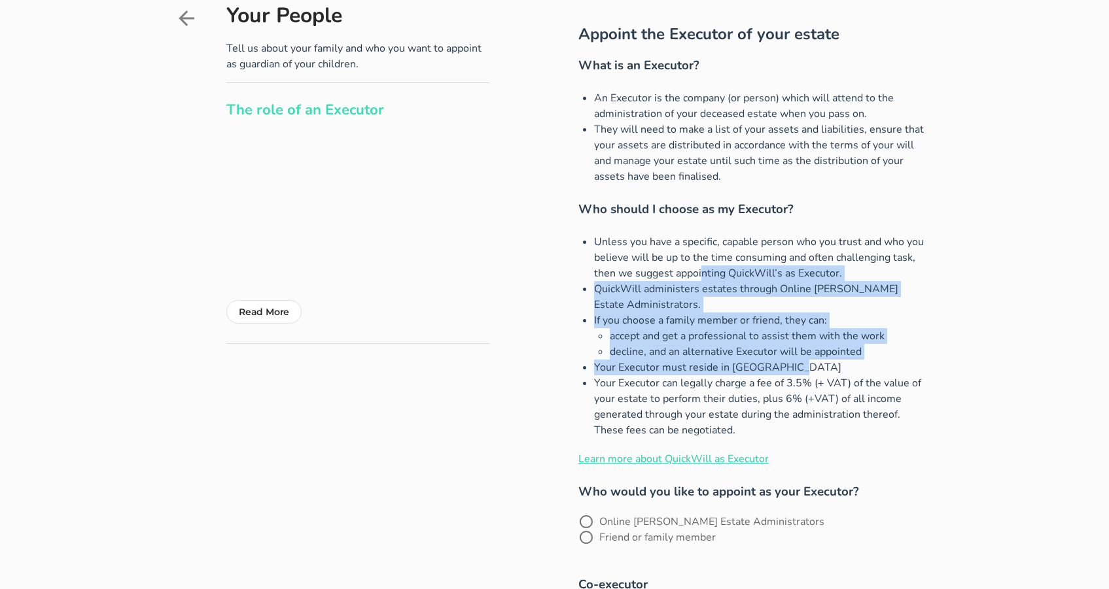
click at [801, 368] on ul "Unless you have a specific, capable person who you trust and who you believe wi…" at bounding box center [752, 336] width 348 height 204
click at [801, 368] on li "Your Executor must reside in [GEOGRAPHIC_DATA]" at bounding box center [760, 368] width 332 height 16
drag, startPoint x: 618, startPoint y: 383, endPoint x: 919, endPoint y: 428, distance: 304.3
click at [919, 428] on li "Your Executor can legally charge a fee of 3.5% (+ VAT) of the value of your est…" at bounding box center [760, 407] width 332 height 63
click at [890, 429] on li "Your Executor can legally charge a fee of 3.5% (+ VAT) of the value of your est…" at bounding box center [760, 407] width 332 height 63
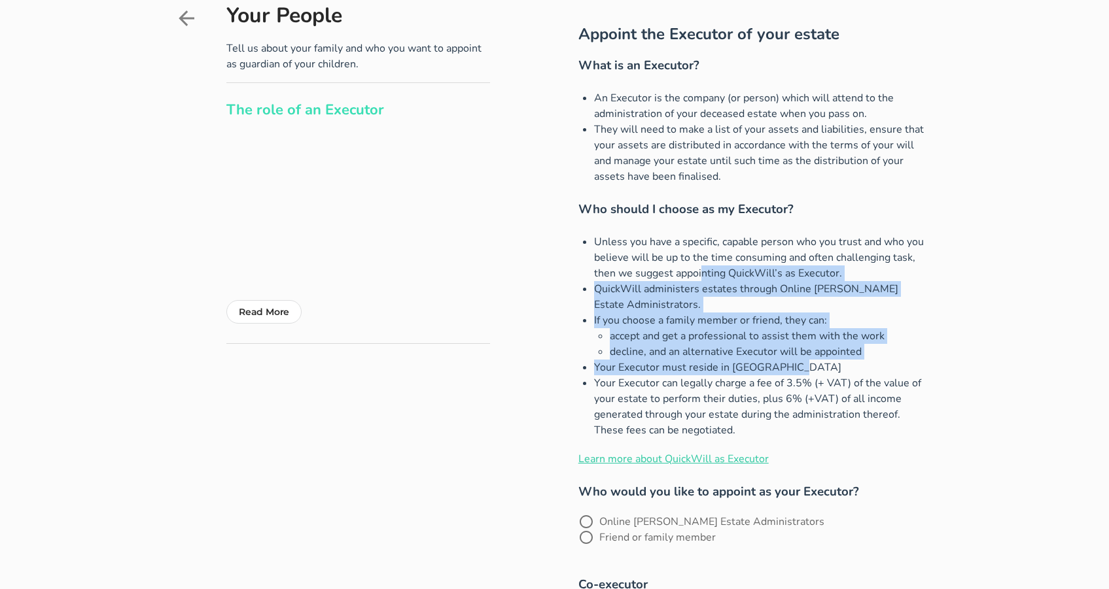
drag, startPoint x: 748, startPoint y: 433, endPoint x: 616, endPoint y: 323, distance: 171.9
click at [616, 323] on ul "Unless you have a specific, capable person who you trust and who you believe wi…" at bounding box center [752, 336] width 348 height 204
click at [616, 323] on li "If you choose a family member or friend, they can: accept and get a professiona…" at bounding box center [760, 336] width 332 height 47
drag, startPoint x: 648, startPoint y: 313, endPoint x: 756, endPoint y: 428, distance: 158.3
click at [756, 428] on ul "Unless you have a specific, capable person who you trust and who you believe wi…" at bounding box center [752, 336] width 348 height 204
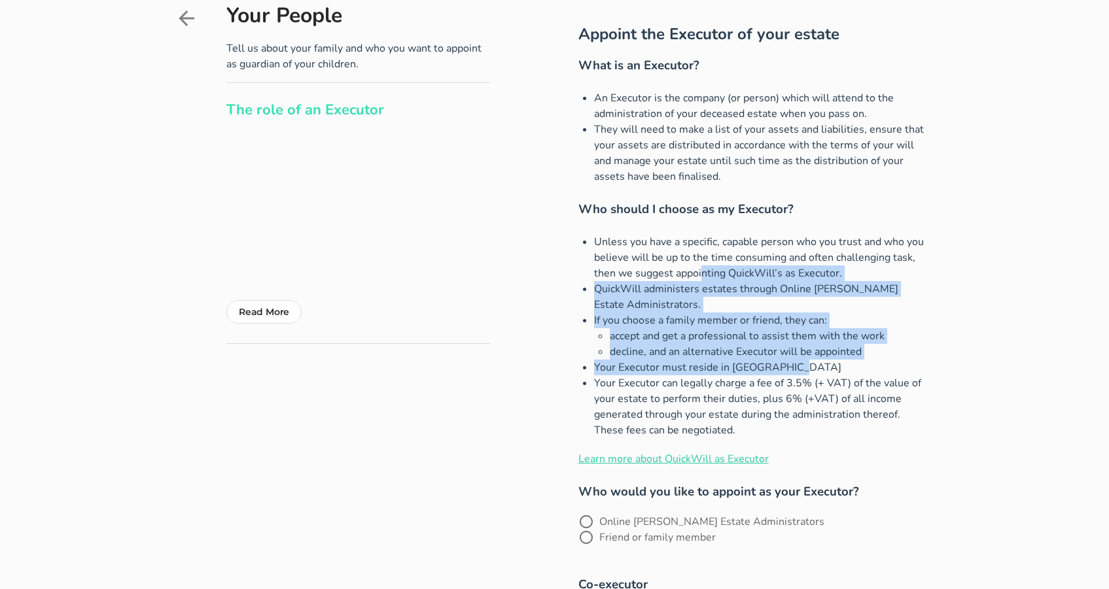
click at [757, 428] on li "Your Executor can legally charge a fee of 3.5% (+ VAT) of the value of your est…" at bounding box center [760, 407] width 332 height 63
drag, startPoint x: 673, startPoint y: 392, endPoint x: 608, endPoint y: 275, distance: 134.1
click at [608, 275] on ul "Unless you have a specific, capable person who you trust and who you believe wi…" at bounding box center [752, 336] width 348 height 204
click at [608, 276] on li "Unless you have a specific, capable person who you trust and who you believe wi…" at bounding box center [760, 257] width 332 height 47
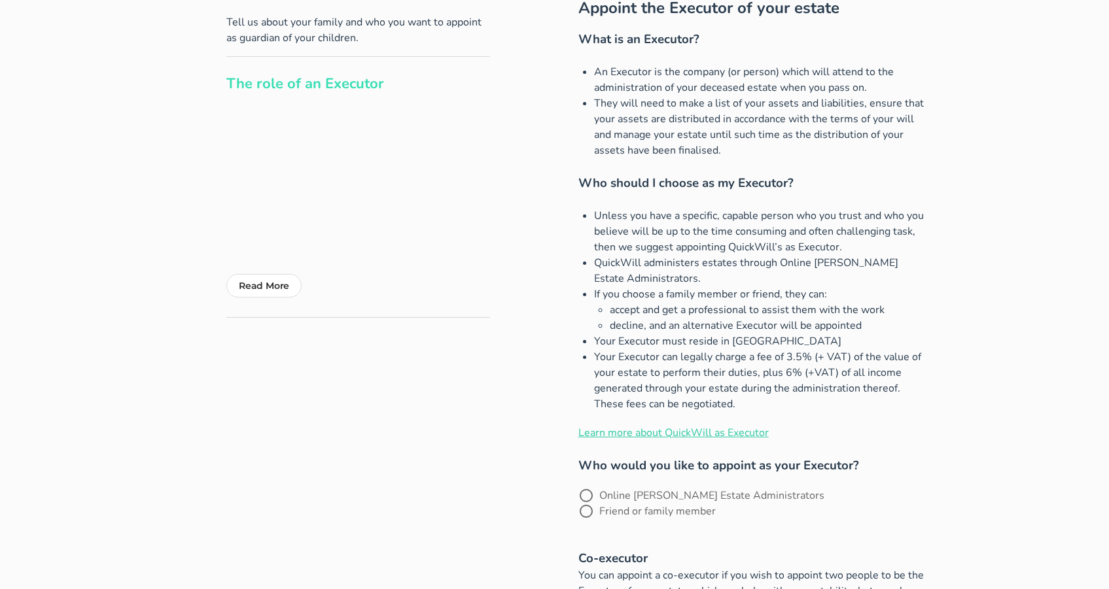
scroll to position [139, 0]
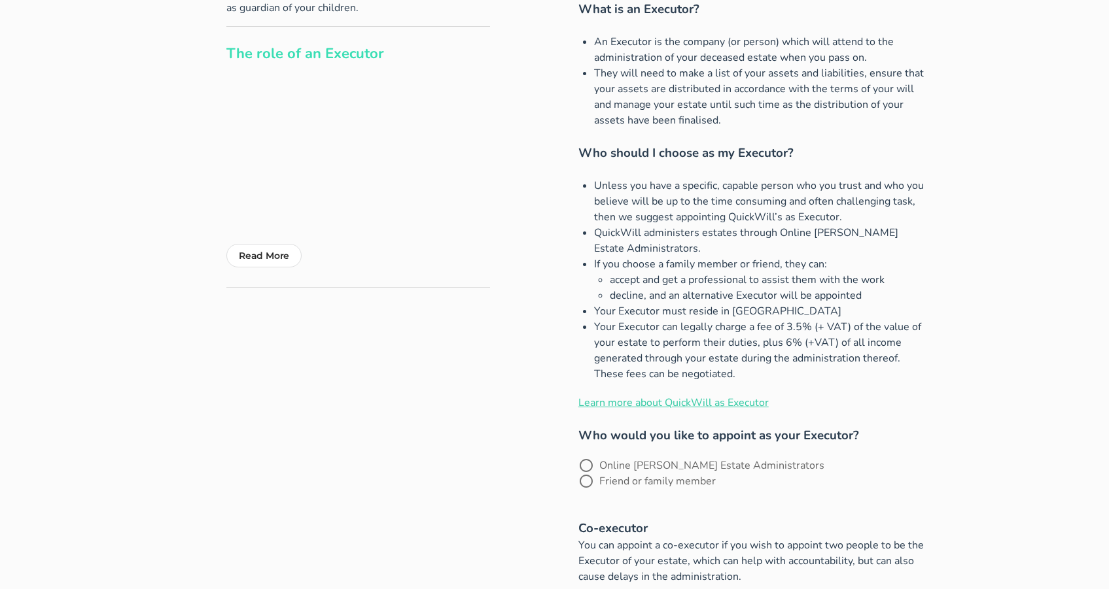
drag, startPoint x: 616, startPoint y: 298, endPoint x: 874, endPoint y: 295, distance: 257.8
click at [874, 295] on li "decline, and an alternative Executor will be appointed" at bounding box center [768, 296] width 317 height 16
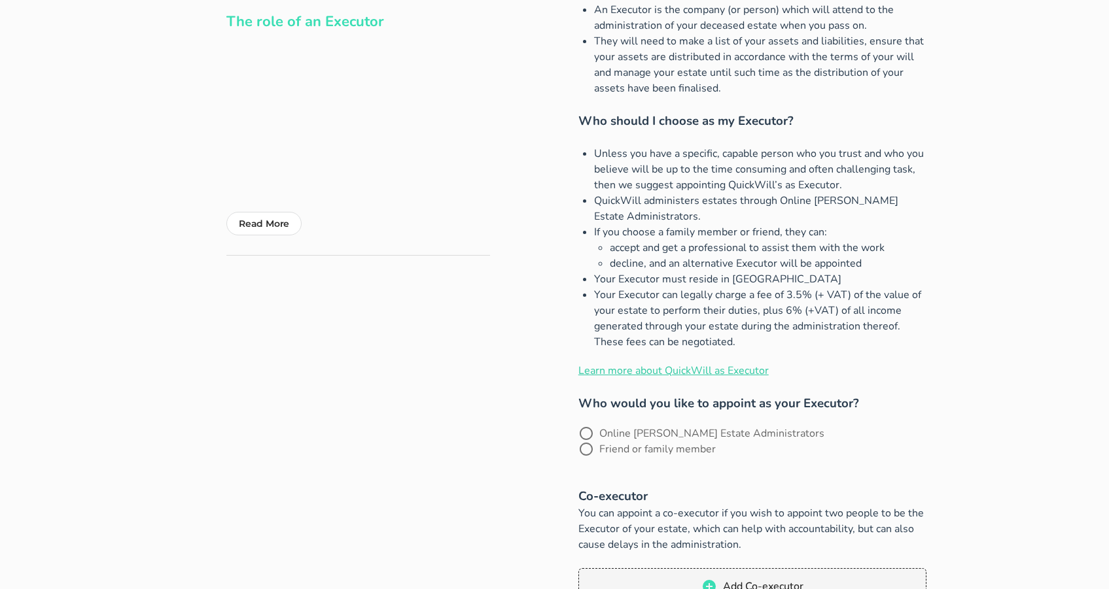
scroll to position [191, 0]
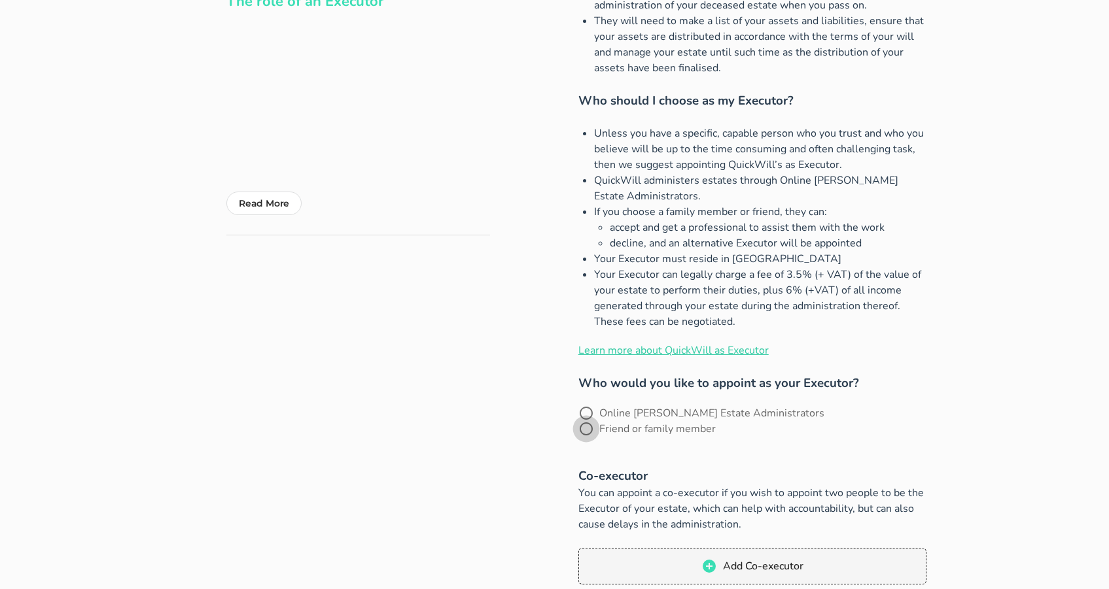
click at [597, 418] on div at bounding box center [586, 429] width 22 height 22
radio input "true"
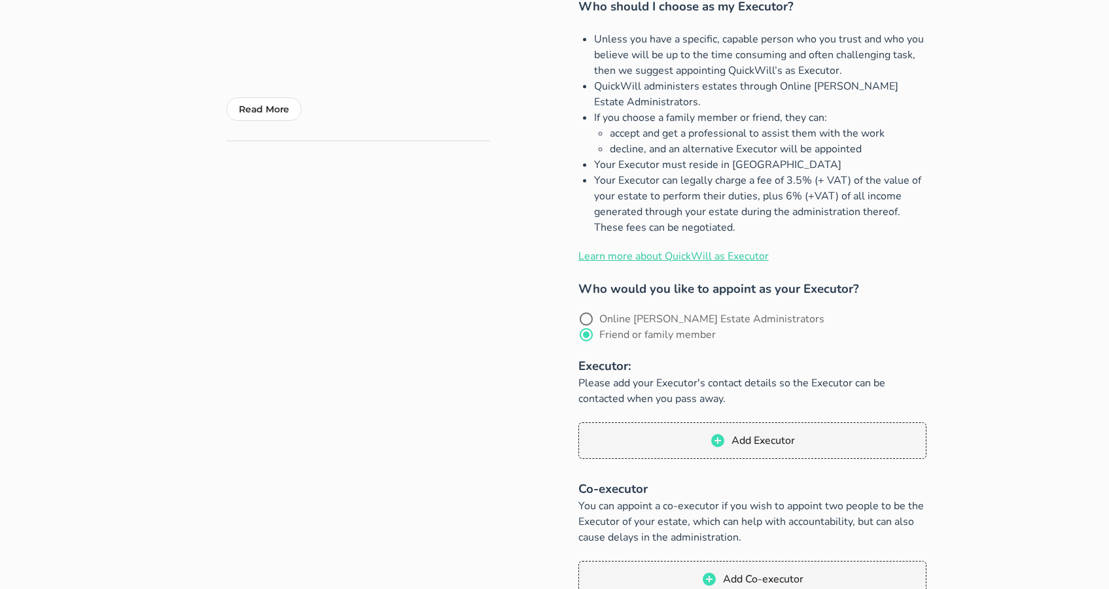
scroll to position [351, 0]
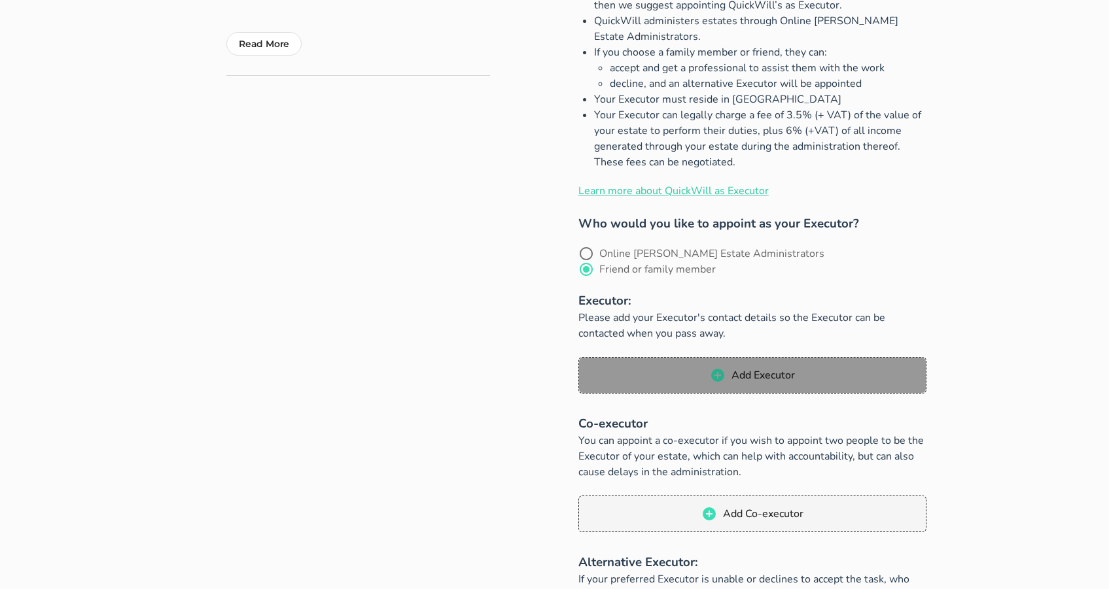
click at [747, 368] on span "Add Executor" at bounding box center [763, 375] width 64 height 14
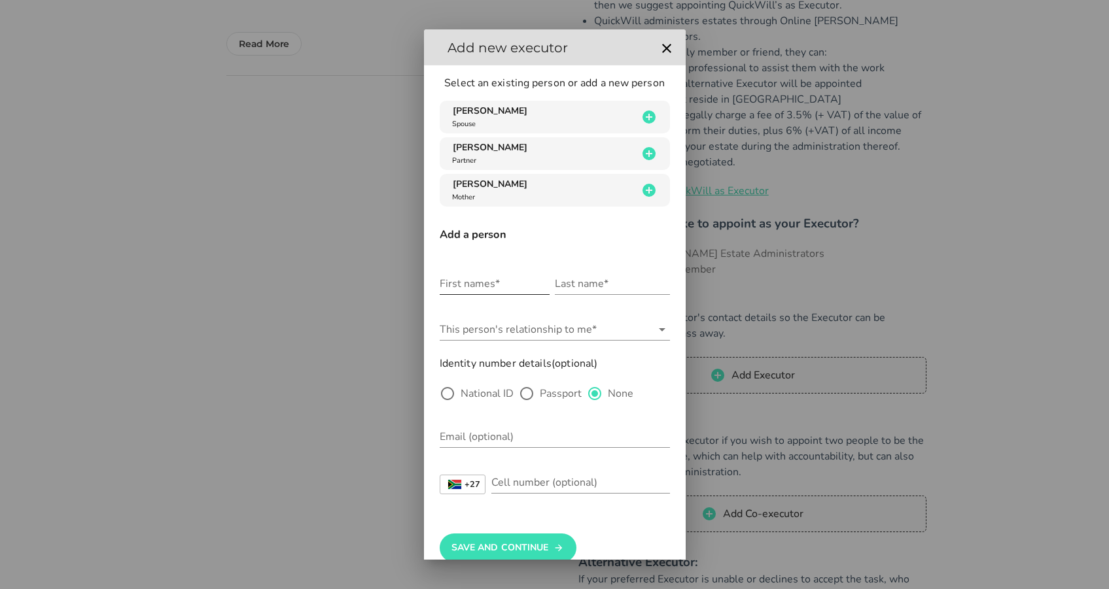
click at [506, 286] on input "First names*" at bounding box center [495, 283] width 110 height 21
click at [489, 285] on input "[PERSON_NAME]" at bounding box center [495, 283] width 110 height 21
type input "[PERSON_NAME]"
click at [593, 290] on input "Last name*" at bounding box center [612, 283] width 115 height 21
type input "[PERSON_NAME]"
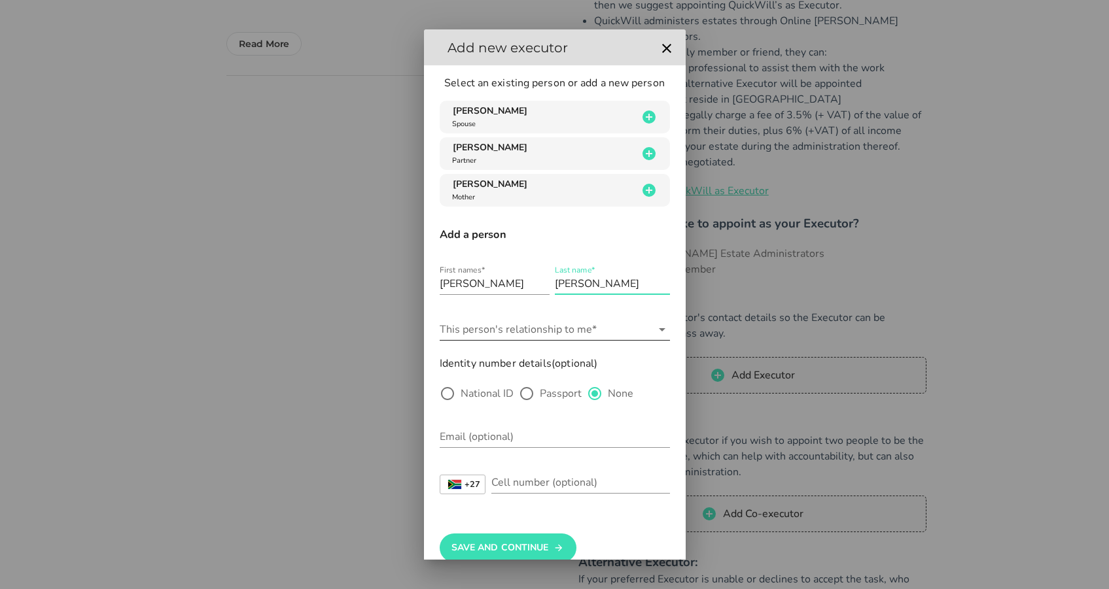
click at [584, 331] on input "This person's relationship to me*" at bounding box center [546, 329] width 212 height 21
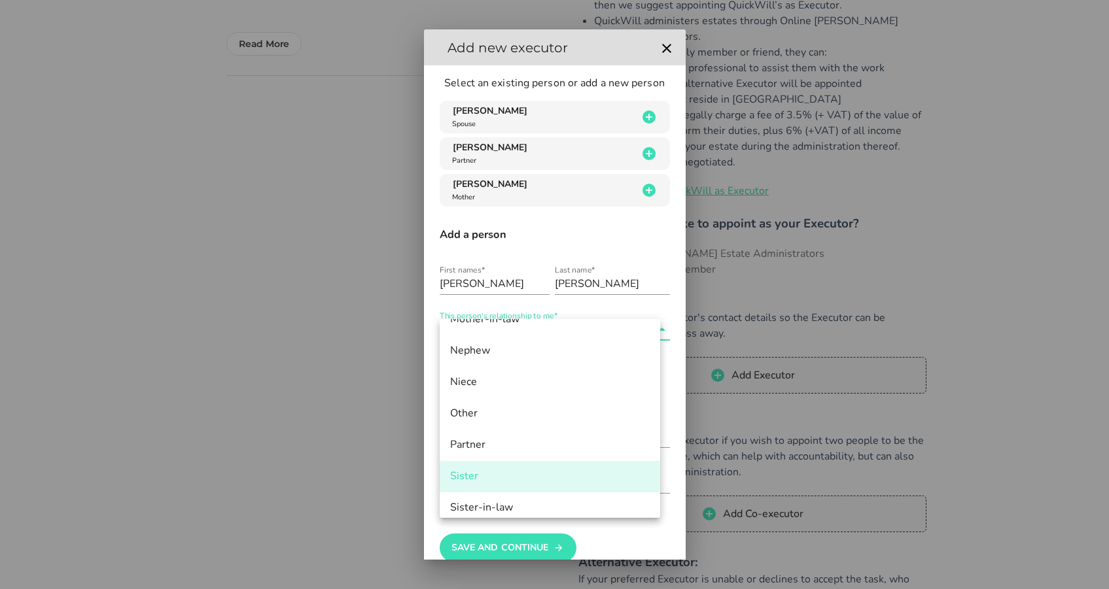
scroll to position [623, 0]
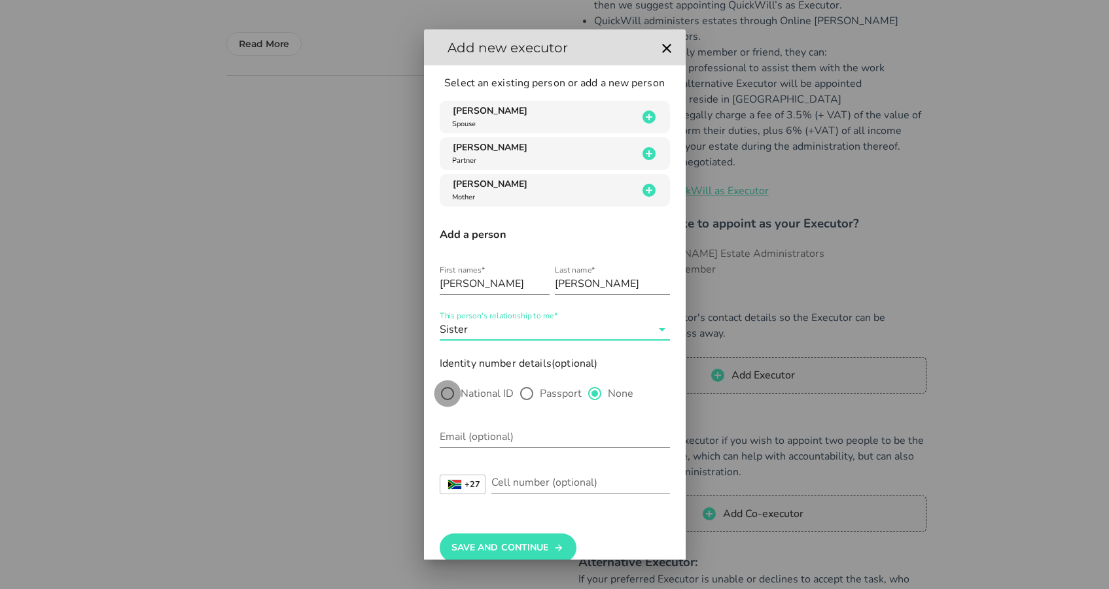
click at [453, 391] on div at bounding box center [447, 394] width 22 height 22
radio input "true"
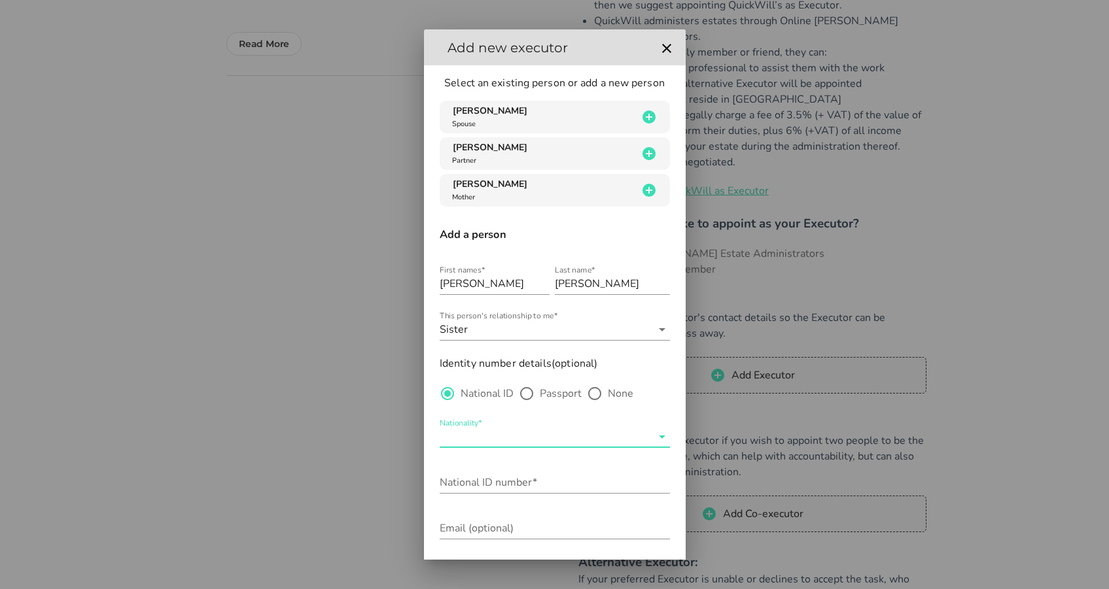
click at [468, 436] on input "Nationality*" at bounding box center [546, 437] width 212 height 21
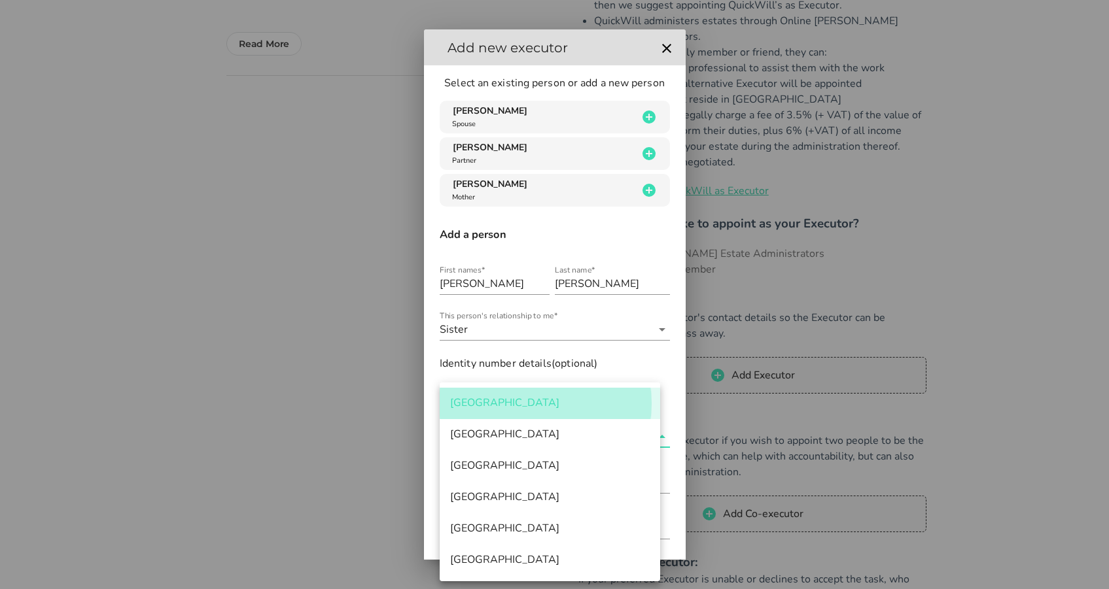
click at [472, 401] on div "[GEOGRAPHIC_DATA]" at bounding box center [550, 403] width 200 height 12
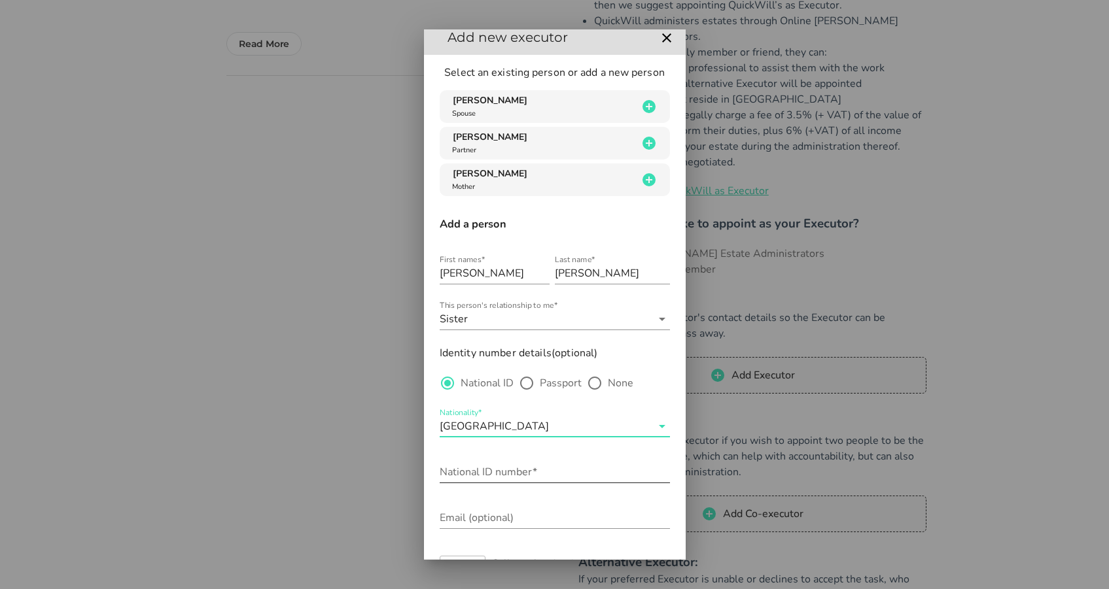
scroll to position [82, 0]
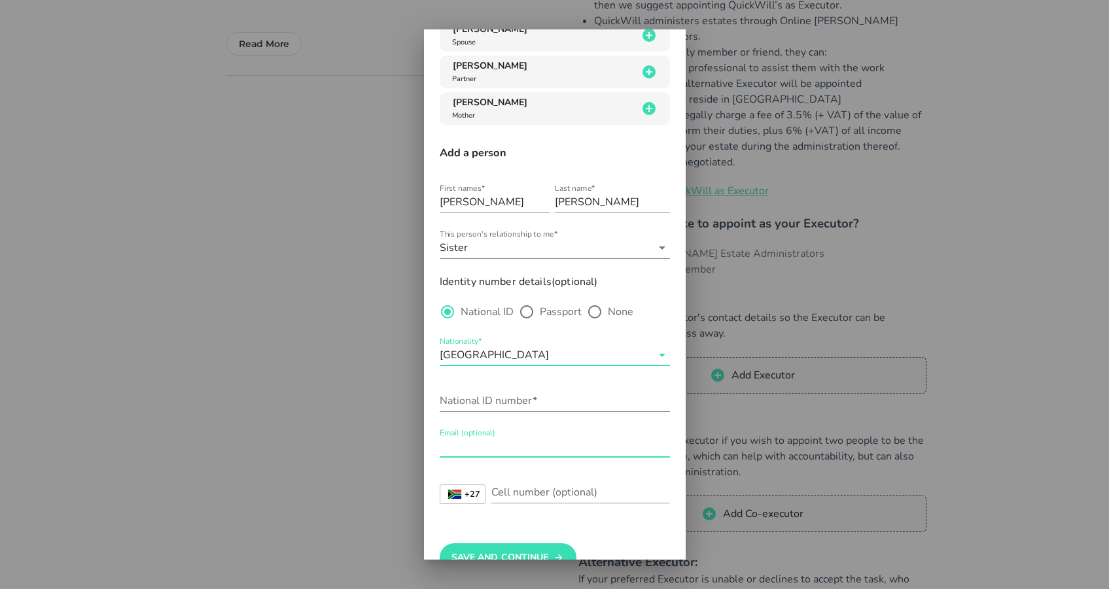
click at [469, 444] on div "Email (optional)" at bounding box center [555, 446] width 230 height 21
paste input "72 399 8301"
click at [514, 398] on input "National ID number*" at bounding box center [555, 401] width 230 height 21
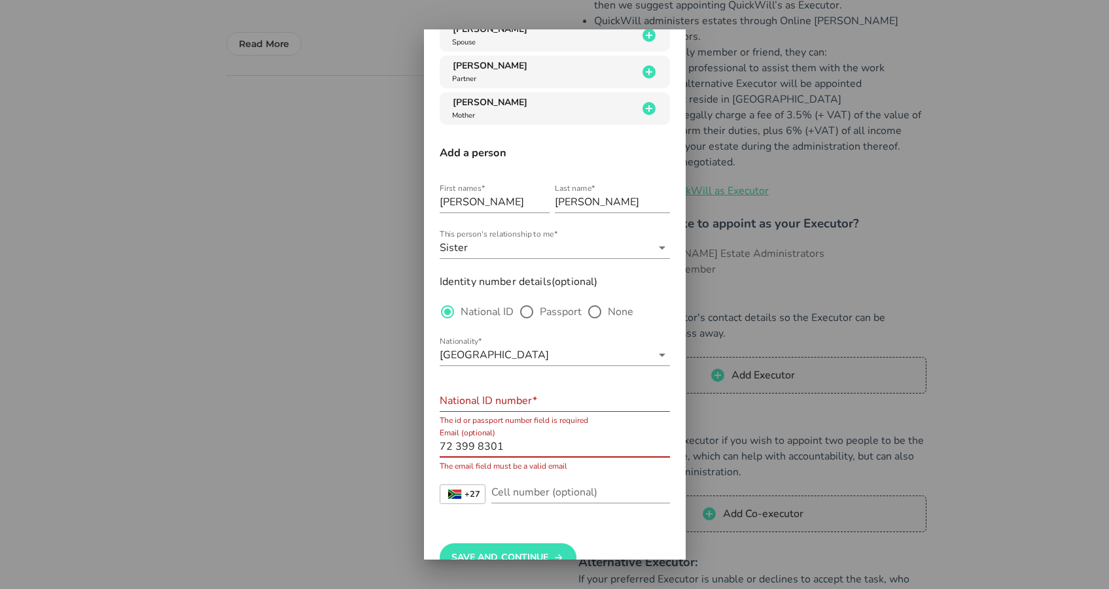
click at [442, 448] on input "72 399 8301" at bounding box center [555, 446] width 230 height 21
type input "072 399 8301"
click at [516, 393] on div "National ID number*" at bounding box center [555, 401] width 230 height 21
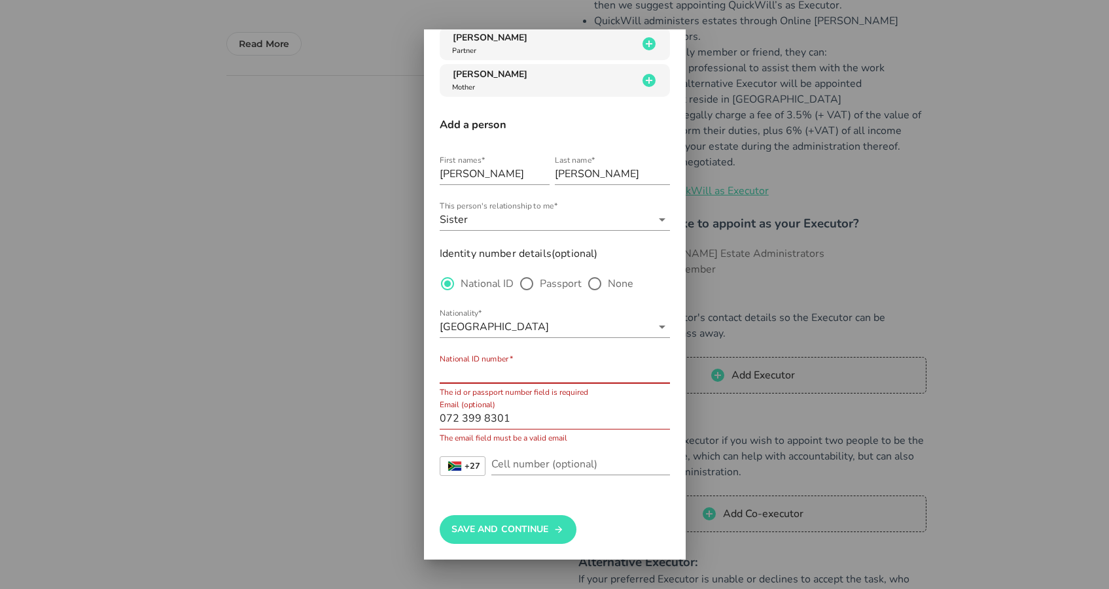
scroll to position [114, 0]
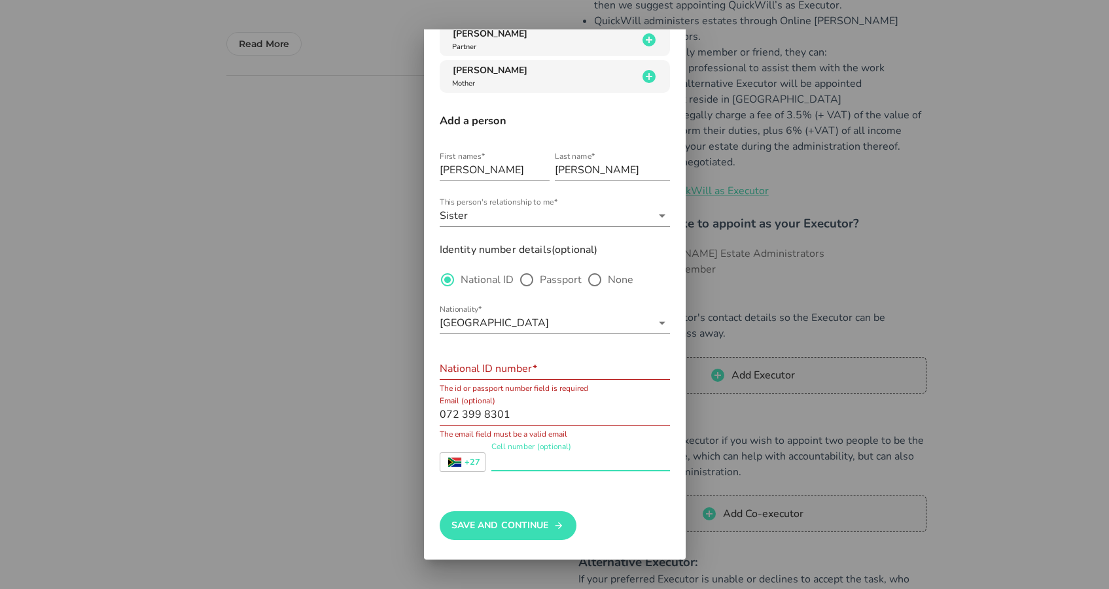
click at [546, 455] on div "Cell number (optional)" at bounding box center [580, 460] width 179 height 21
click at [475, 464] on strong "+27" at bounding box center [473, 463] width 16 height 9
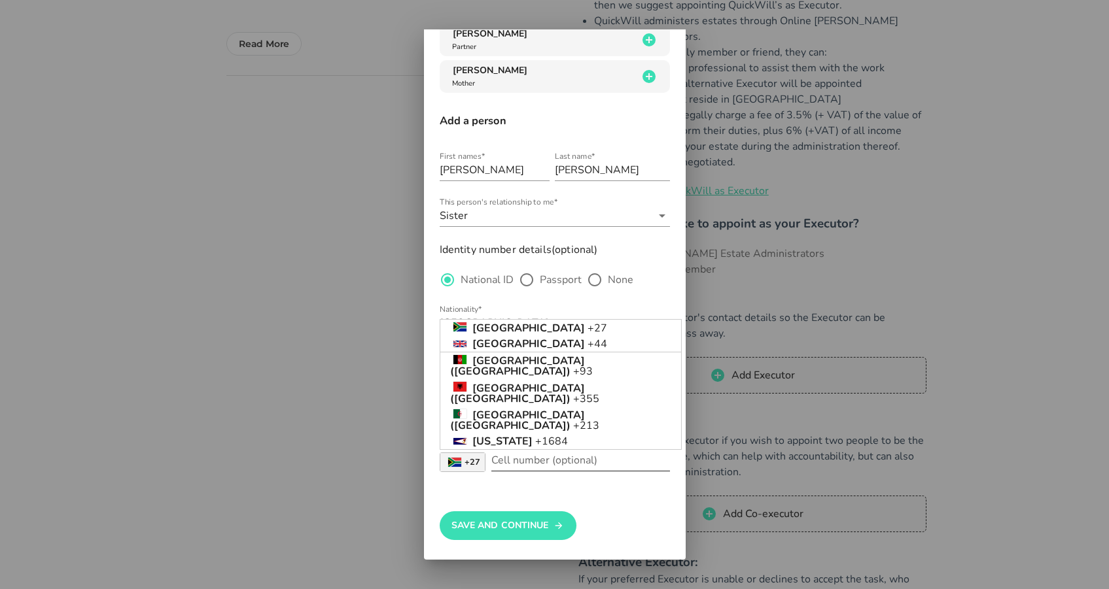
click at [528, 482] on div at bounding box center [580, 480] width 179 height 9
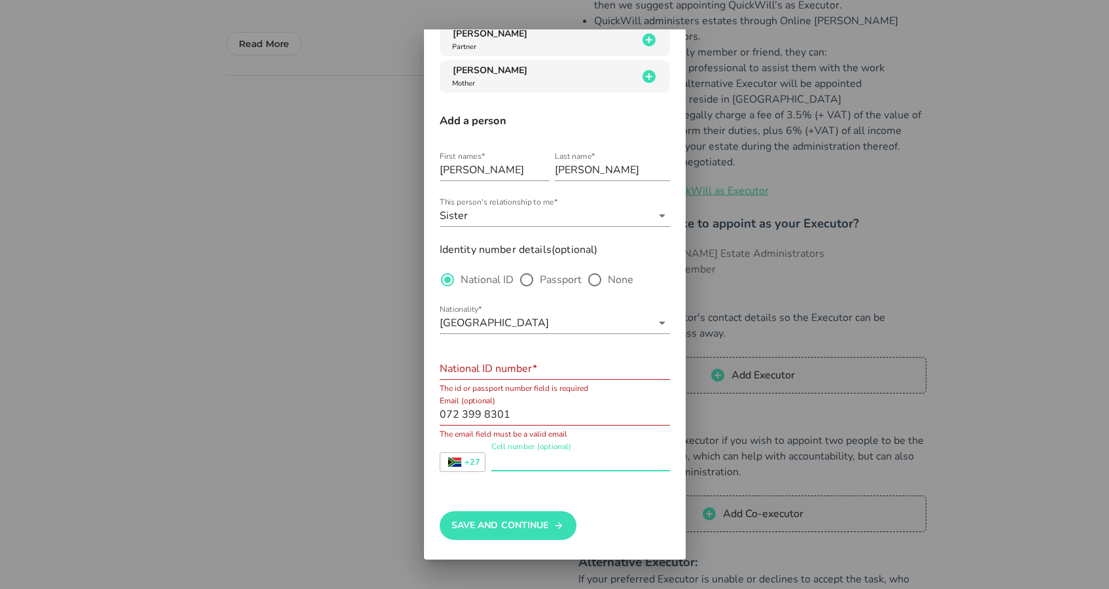
click at [531, 461] on input "Cell number (optional)" at bounding box center [580, 460] width 179 height 21
type input "0815681708"
click at [491, 366] on div "National ID number*" at bounding box center [555, 369] width 230 height 21
